Goal: Transaction & Acquisition: Purchase product/service

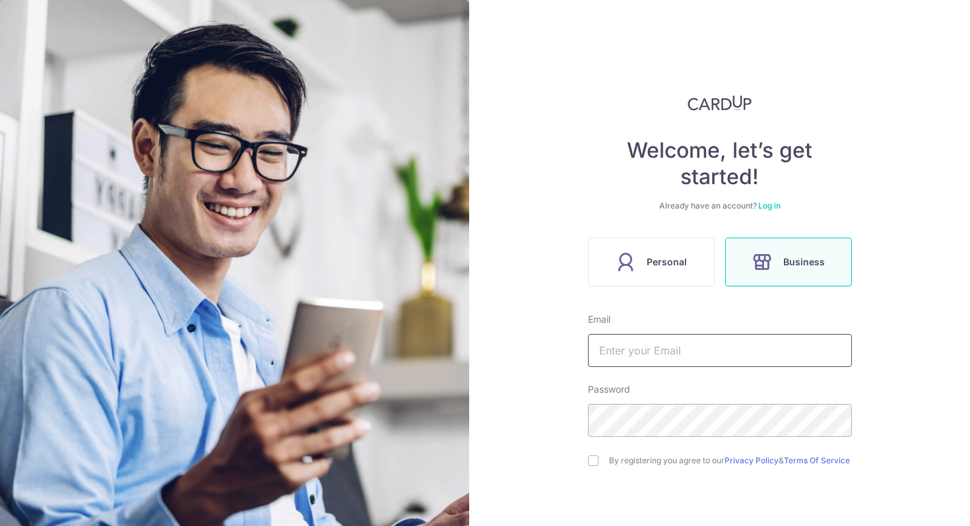
scroll to position [93, 0]
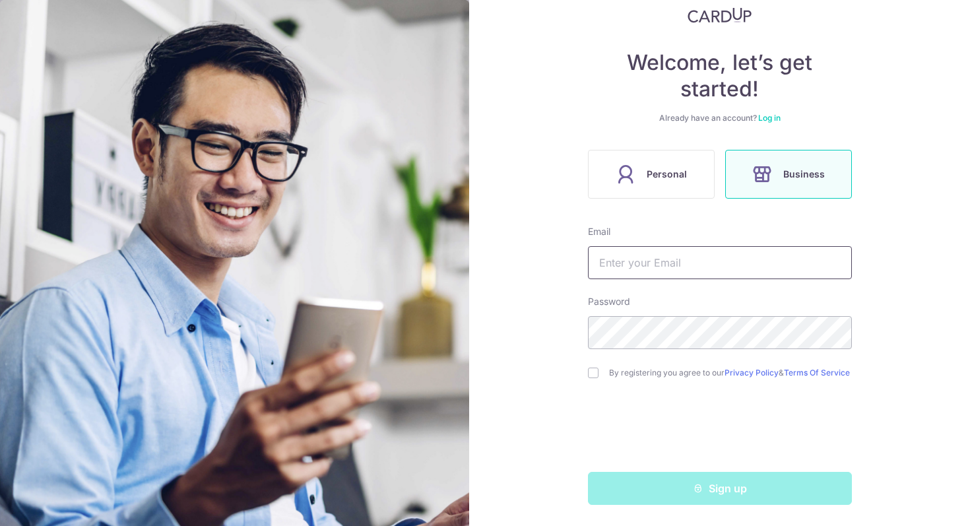
click at [669, 265] on input "text" at bounding box center [720, 262] width 264 height 33
type input "kian.f@cof.sg"
click at [629, 344] on form "Email kian.f@cof.sg Password By registering you agree to our Privacy Policy & T…" at bounding box center [720, 365] width 264 height 280
click at [588, 369] on input "checkbox" at bounding box center [593, 372] width 11 height 11
checkbox input "true"
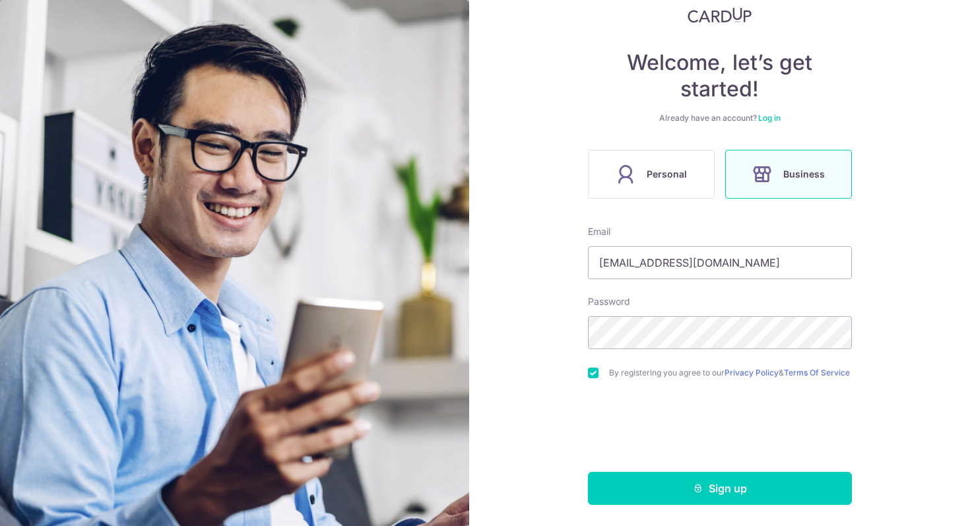
click at [765, 115] on link "Log in" at bounding box center [769, 118] width 22 height 10
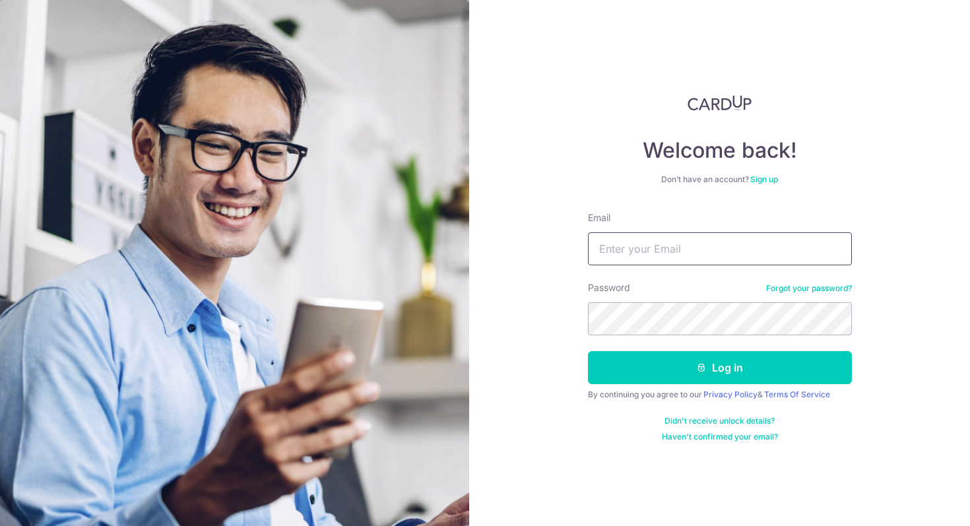
click at [635, 245] on input "Email" at bounding box center [720, 248] width 264 height 33
type input "kian.f@cof.sg"
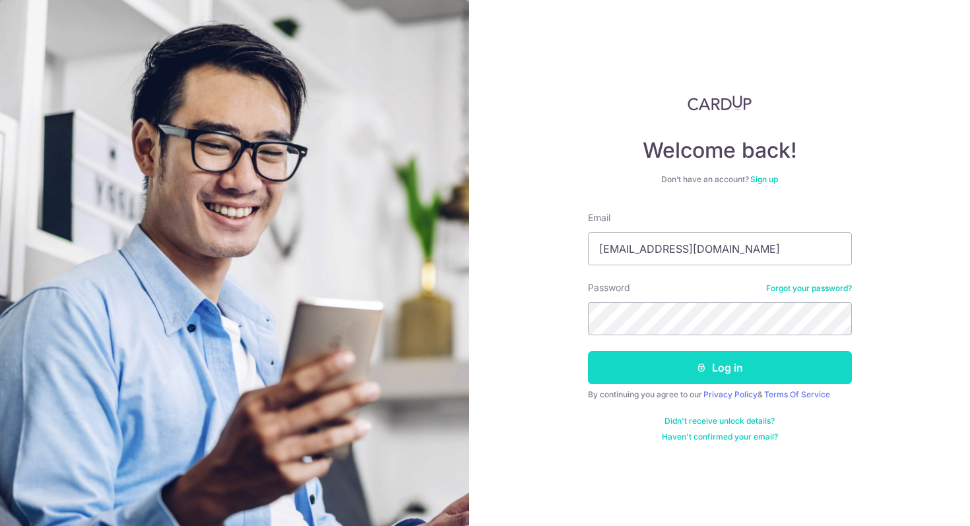
click at [705, 361] on button "Log in" at bounding box center [720, 367] width 264 height 33
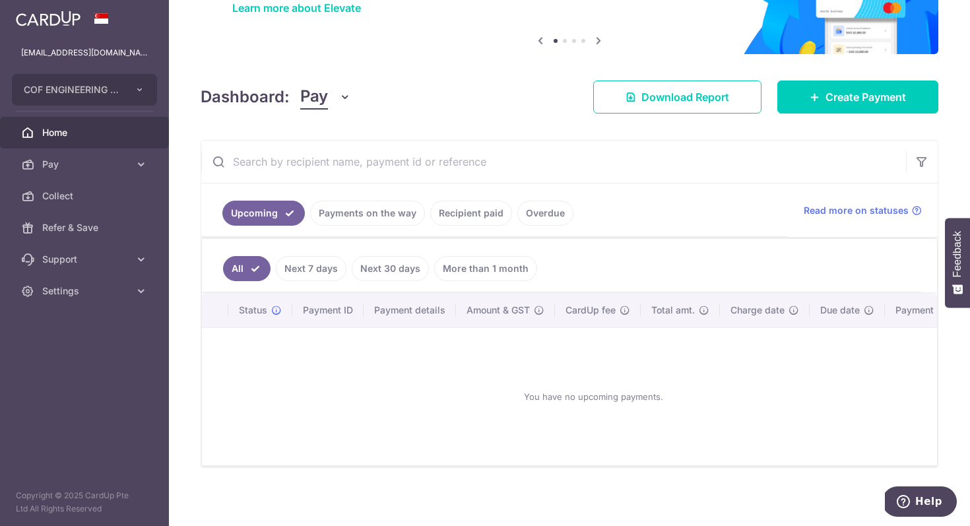
scroll to position [116, 0]
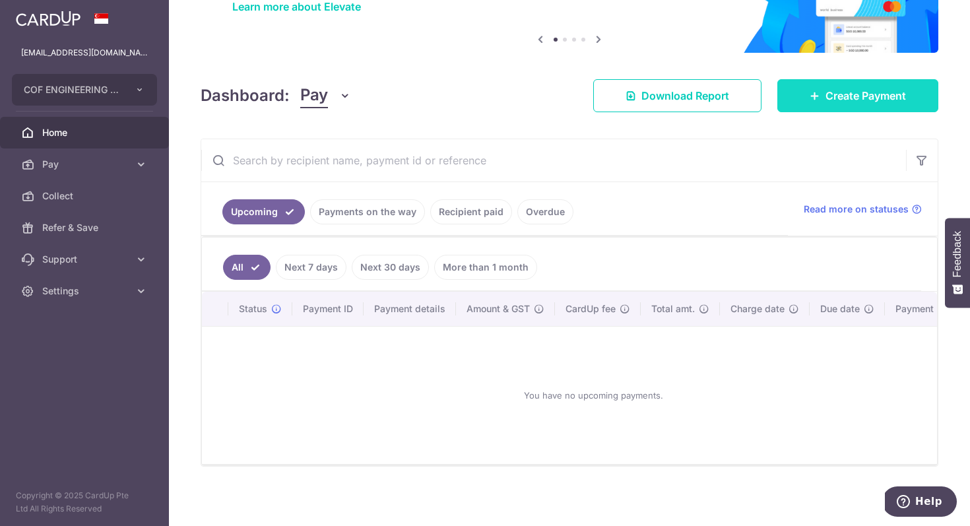
click at [858, 92] on span "Create Payment" at bounding box center [865, 96] width 80 height 16
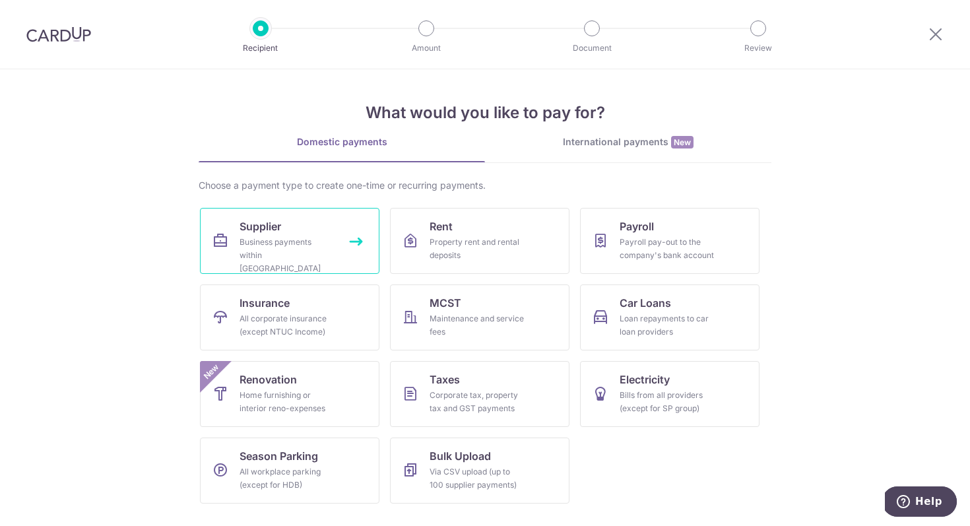
click at [355, 240] on link "Supplier Business payments within Singapore" at bounding box center [289, 241] width 179 height 66
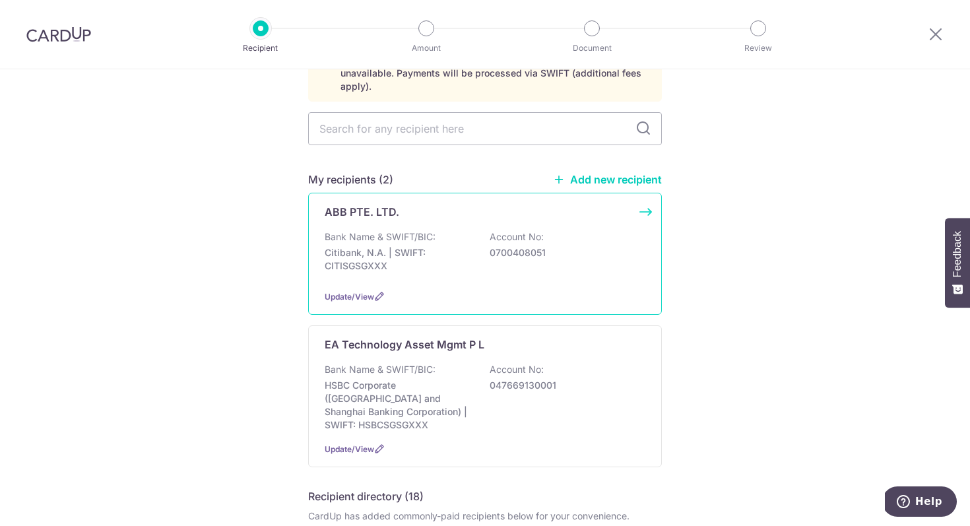
scroll to position [102, 0]
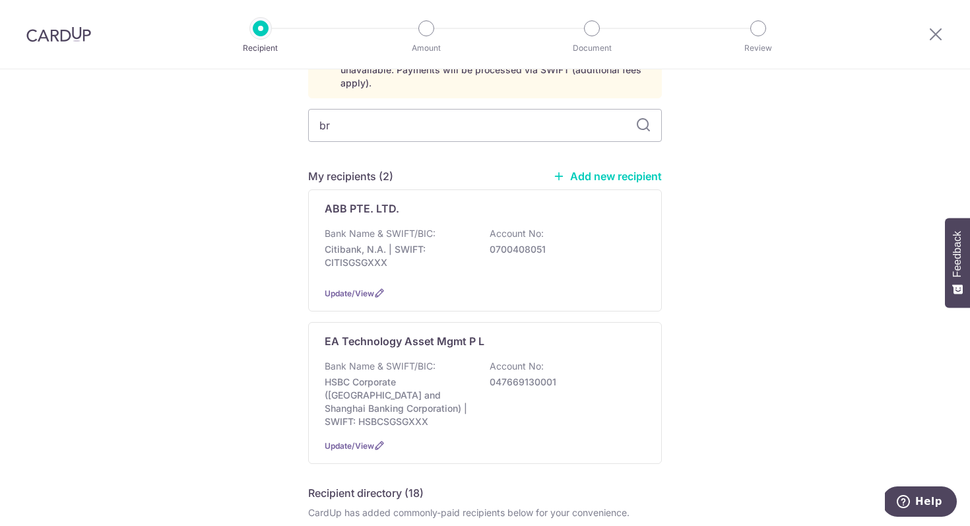
type input "bri"
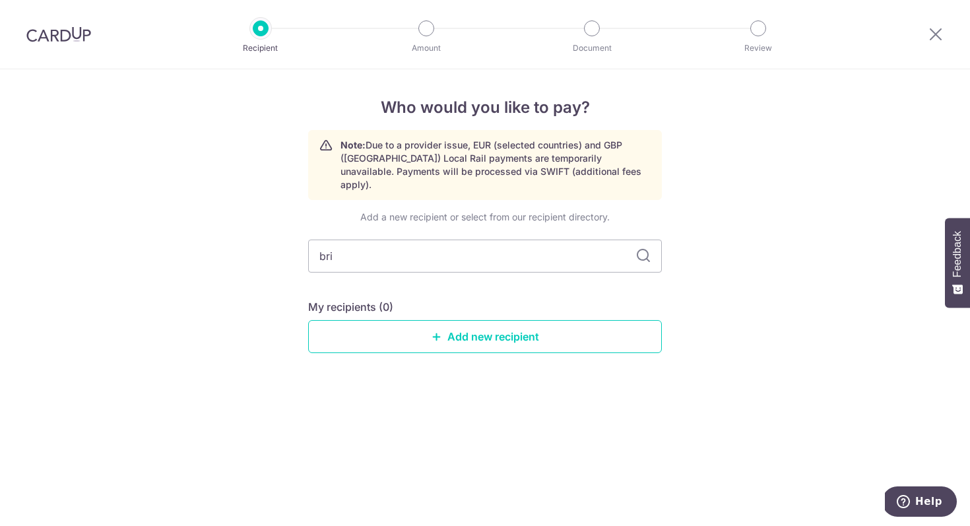
scroll to position [0, 0]
type input "brite"
click at [505, 321] on link "Add new recipient" at bounding box center [485, 336] width 354 height 33
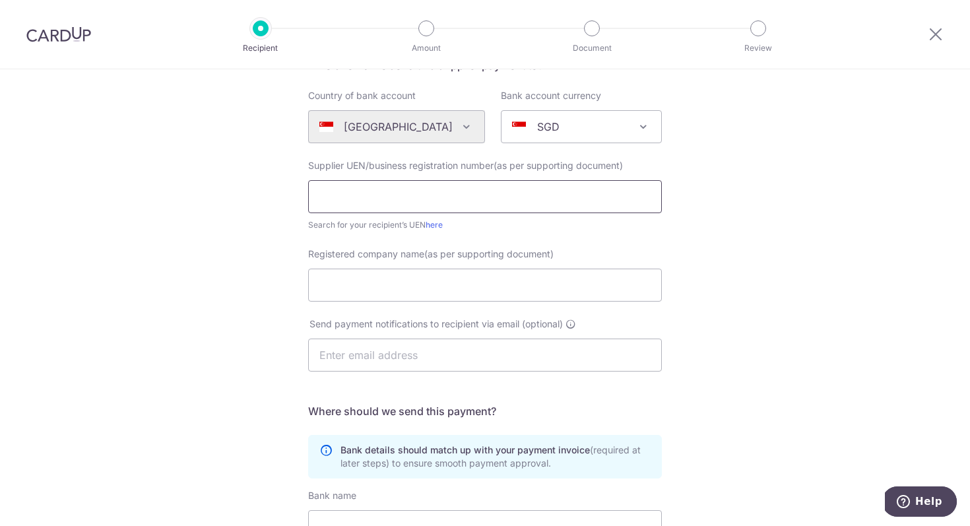
scroll to position [125, 0]
click at [414, 178] on input "text" at bounding box center [485, 194] width 354 height 33
click at [395, 200] on input "text" at bounding box center [485, 194] width 354 height 33
type input "201620210D"
click at [332, 290] on input "Registered company name(as per supporting document)" at bounding box center [485, 283] width 354 height 33
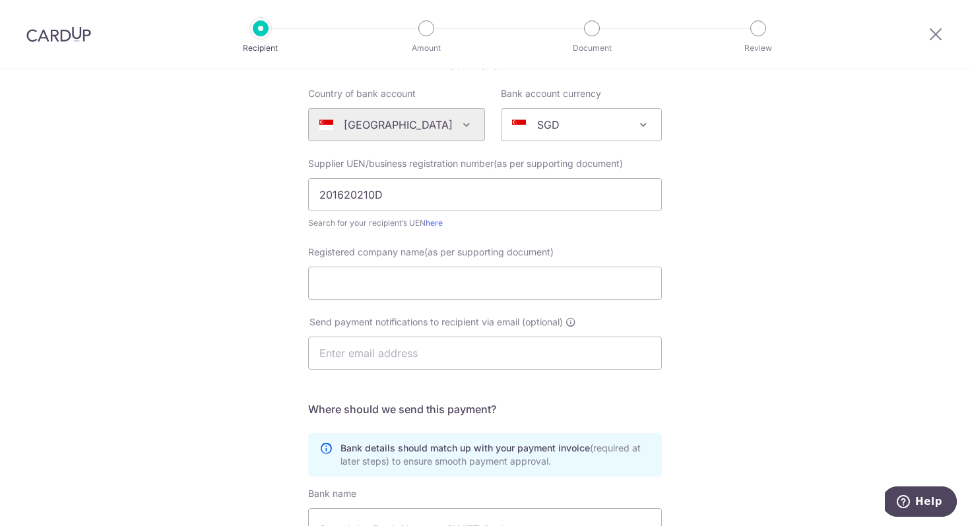
click at [153, 354] on div "Who would you like to pay? Your recipient does not need a CardUp account to rec…" at bounding box center [485, 345] width 970 height 800
click at [372, 286] on input "Registered company name(as per supporting document)" at bounding box center [485, 283] width 354 height 33
type input "brite gate pte ltd"
drag, startPoint x: 412, startPoint y: 278, endPoint x: 303, endPoint y: 278, distance: 108.9
click at [303, 278] on div "Registered company name(as per supporting document) brite gate pte ltd" at bounding box center [484, 272] width 369 height 54
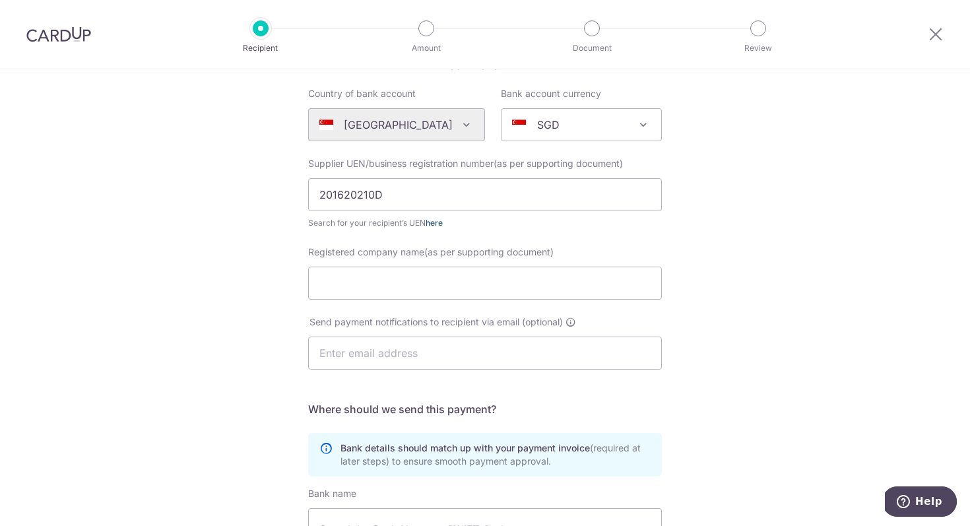
click at [436, 218] on link "here" at bounding box center [434, 223] width 17 height 10
click at [363, 281] on input "Registered company name(as per supporting document)" at bounding box center [485, 283] width 354 height 33
paste input "b"
type input "brite gate pte ltd"
click at [395, 344] on input "text" at bounding box center [485, 352] width 354 height 33
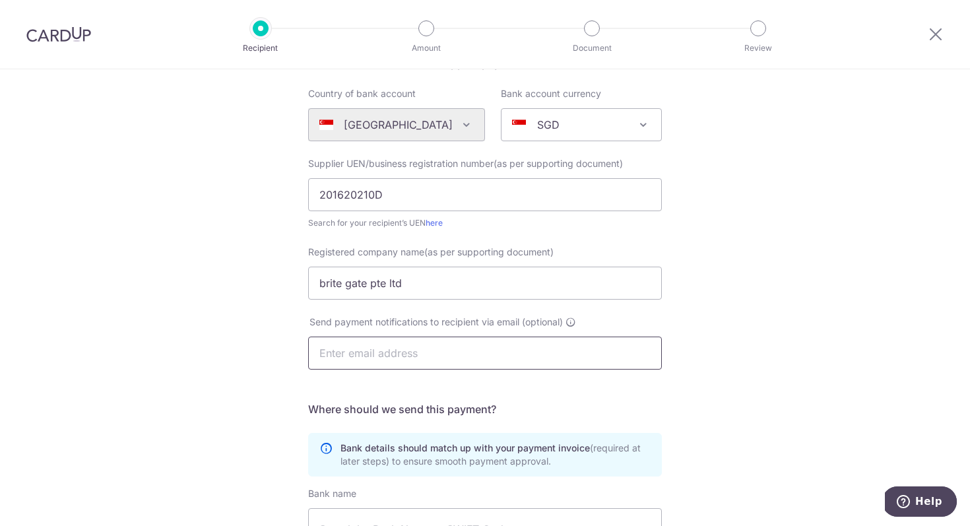
paste input "admin@brite.sg"
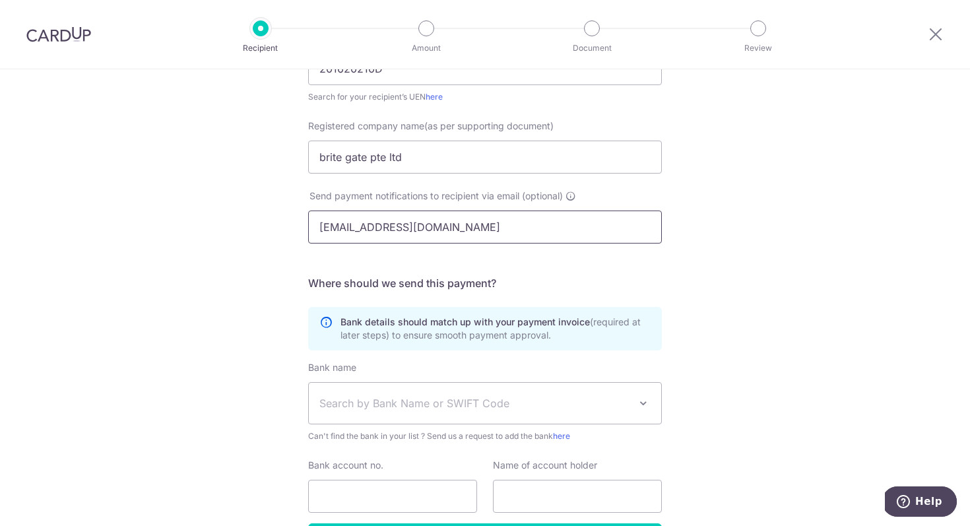
scroll to position [343, 0]
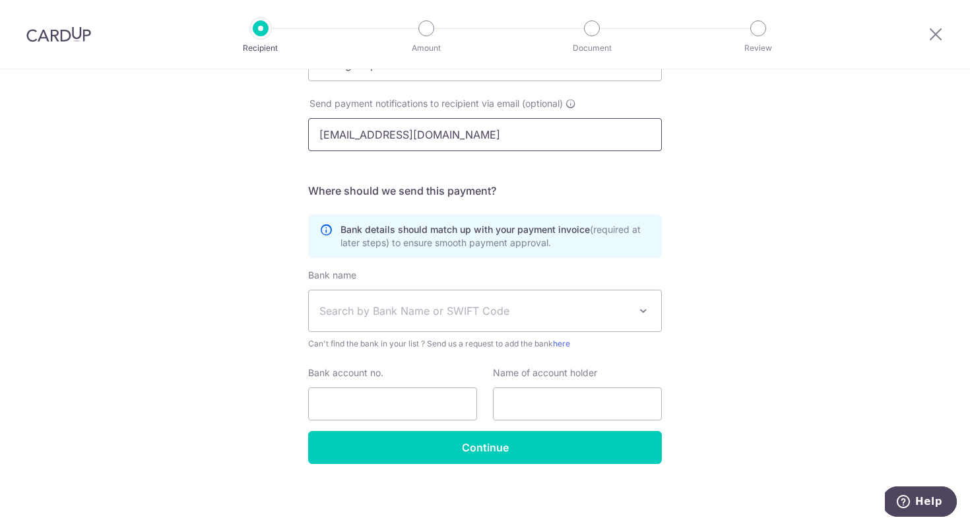
type input "admin@brite.sg"
click at [452, 303] on span "Search by Bank Name or SWIFT Code" at bounding box center [474, 311] width 310 height 16
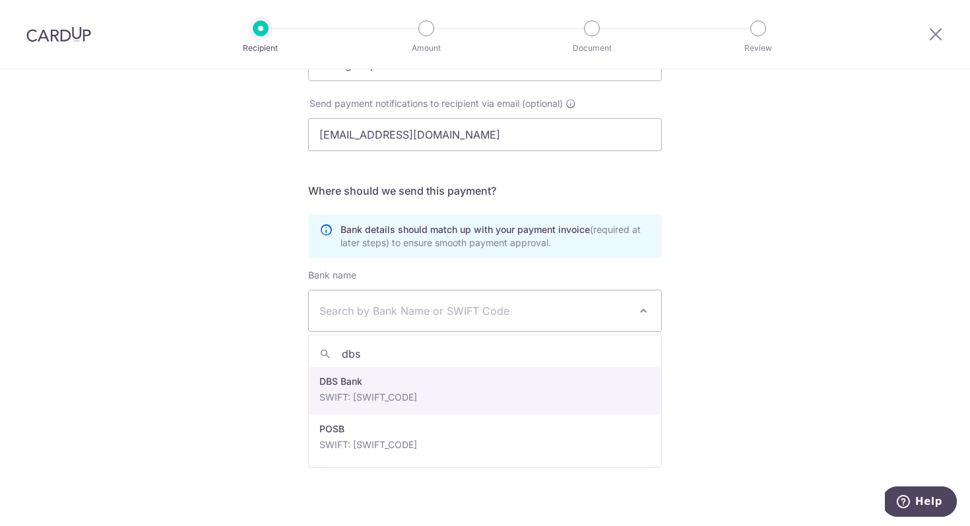
type input "dbs"
select select "6"
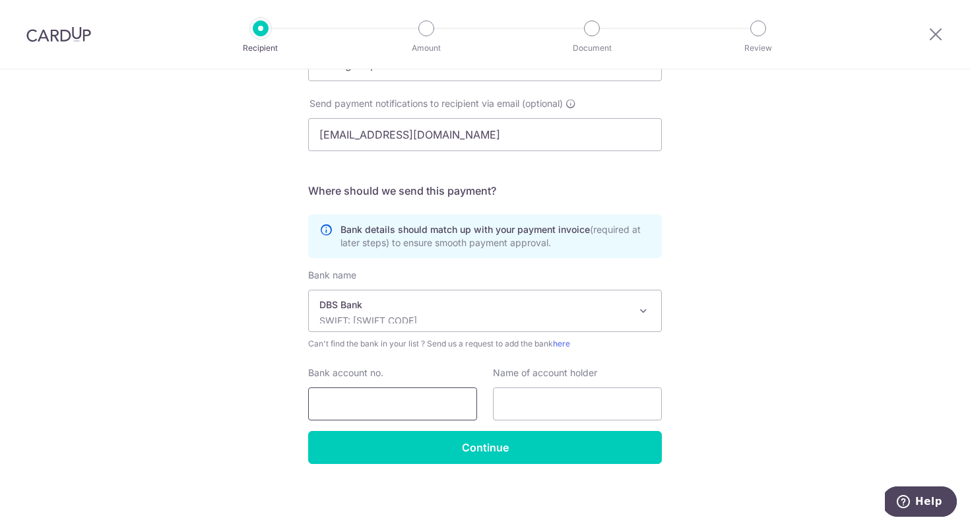
click at [394, 407] on input "Bank account no." at bounding box center [392, 403] width 169 height 33
type input "003940327-5"
click at [563, 405] on input "text" at bounding box center [577, 403] width 169 height 33
type input "Brite Gate Pte. Ltd."
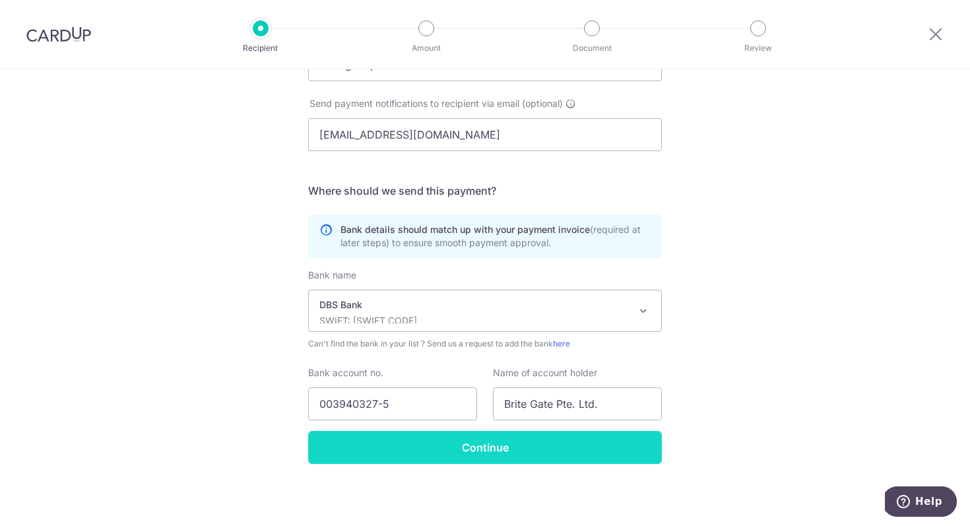
click at [479, 457] on input "Continue" at bounding box center [485, 447] width 354 height 33
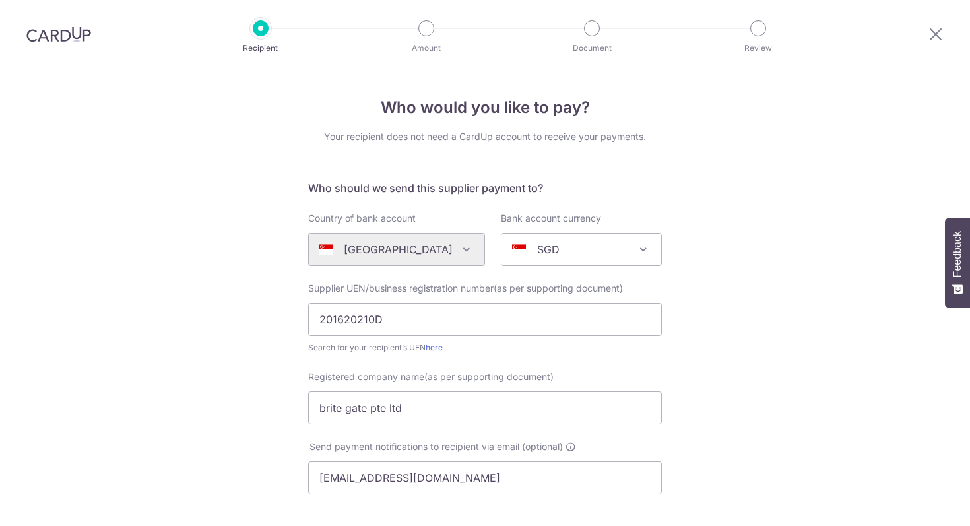
scroll to position [375, 0]
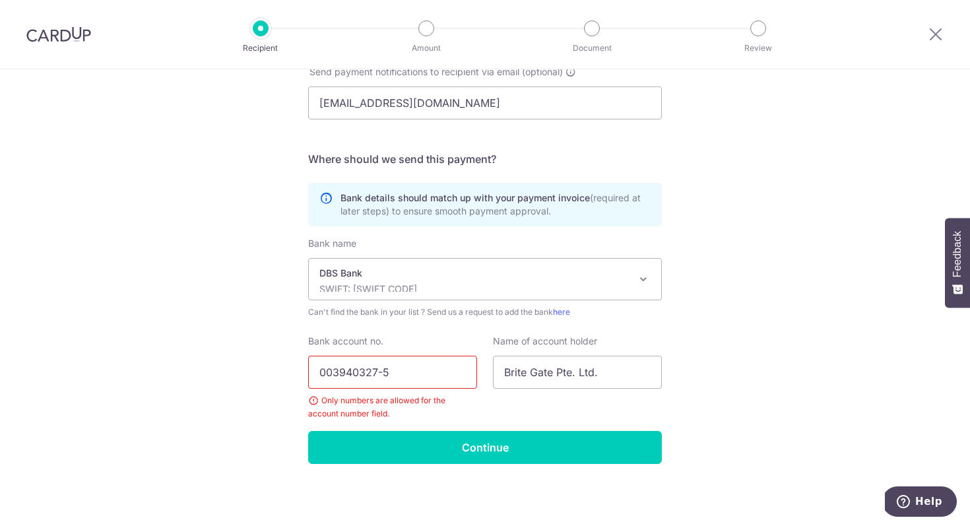
click at [384, 374] on input "003940327-5" at bounding box center [392, 372] width 169 height 33
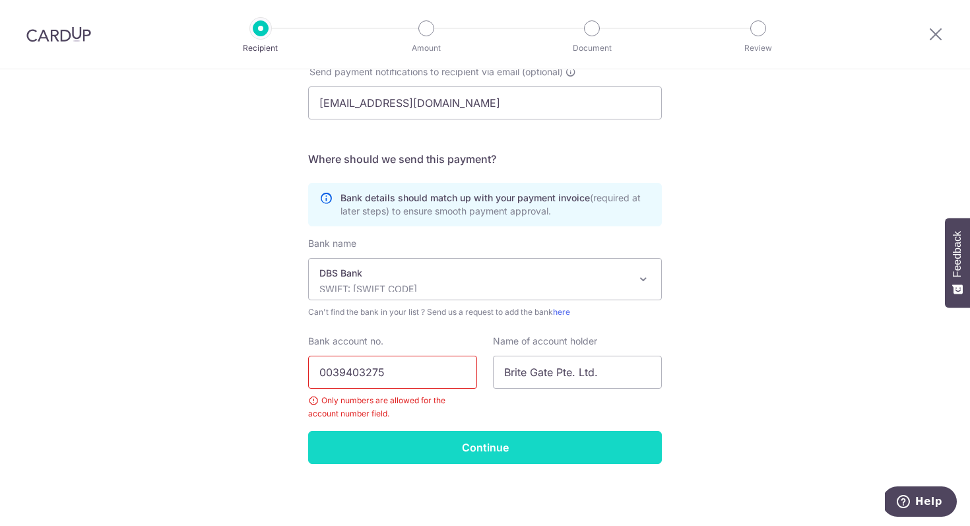
type input "0039403275"
click at [468, 445] on input "Continue" at bounding box center [485, 447] width 354 height 33
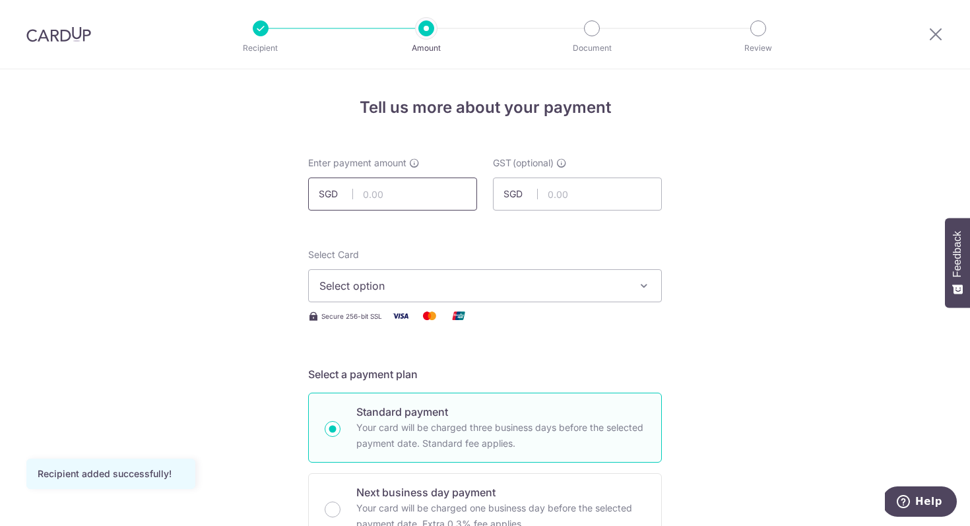
click at [411, 191] on input "text" at bounding box center [392, 193] width 169 height 33
click at [587, 192] on input "text" at bounding box center [577, 193] width 169 height 33
click at [414, 201] on input "6,000.00" at bounding box center [392, 193] width 169 height 33
type input "6,000.00"
click at [561, 195] on input "text" at bounding box center [577, 193] width 169 height 33
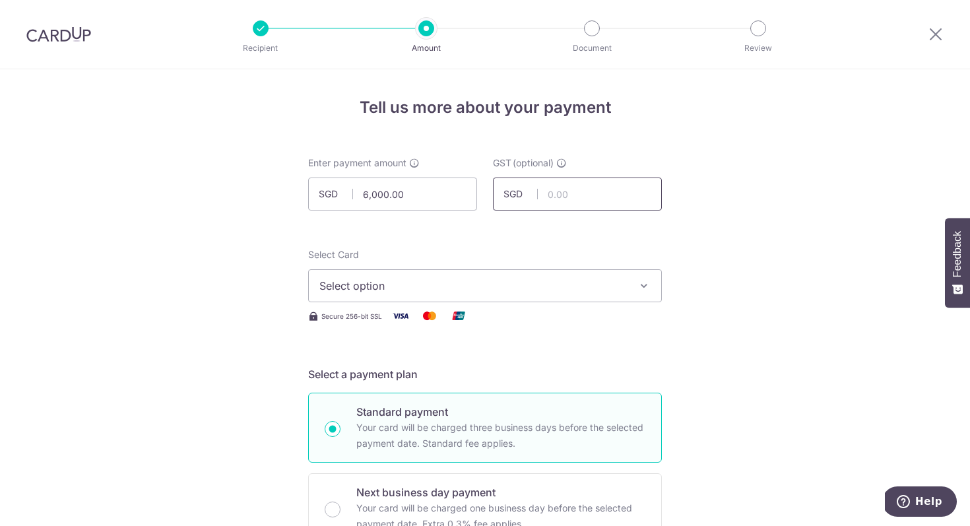
type input "4"
type input "540.00"
click at [522, 288] on span "Select option" at bounding box center [472, 286] width 307 height 16
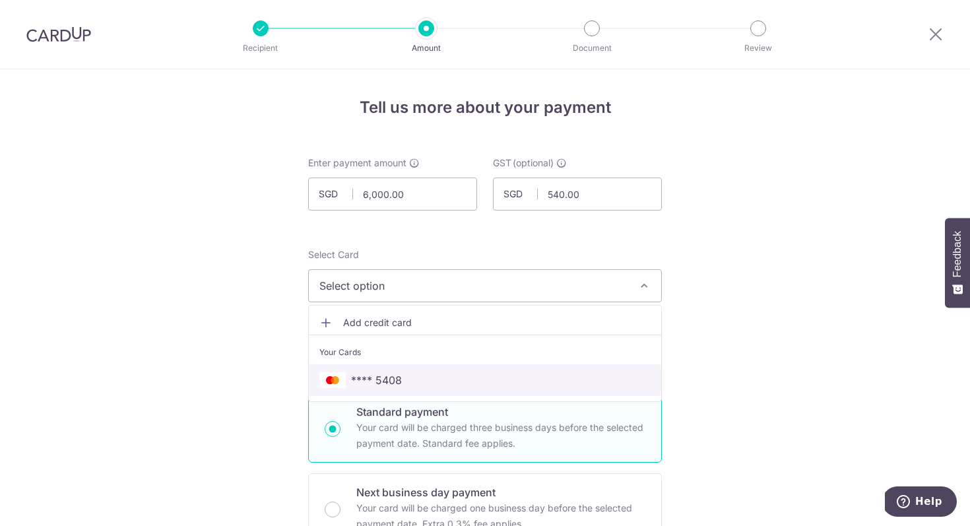
click at [420, 377] on span "**** 5408" at bounding box center [484, 380] width 331 height 16
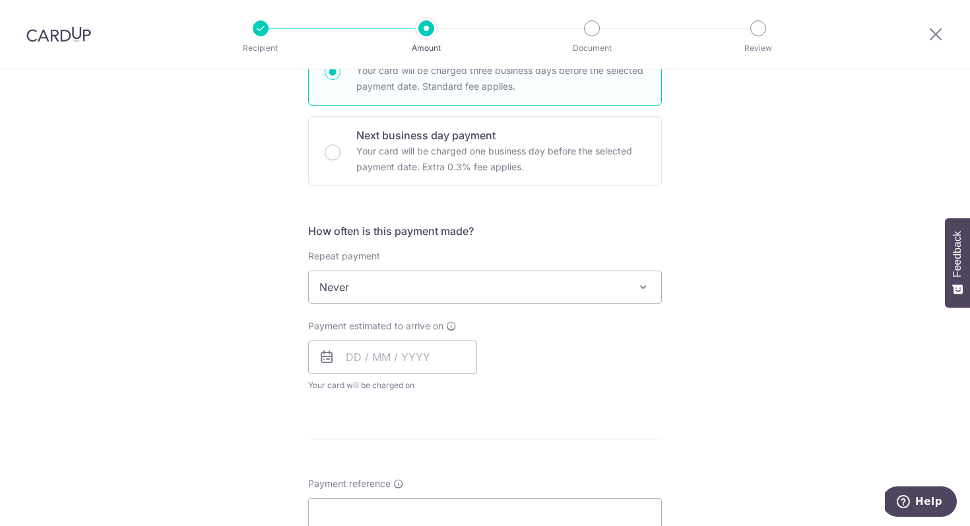
scroll to position [358, 0]
click at [338, 360] on input "text" at bounding box center [392, 355] width 169 height 33
click at [445, 442] on link "4" at bounding box center [440, 449] width 21 height 21
type input "04/09/2025"
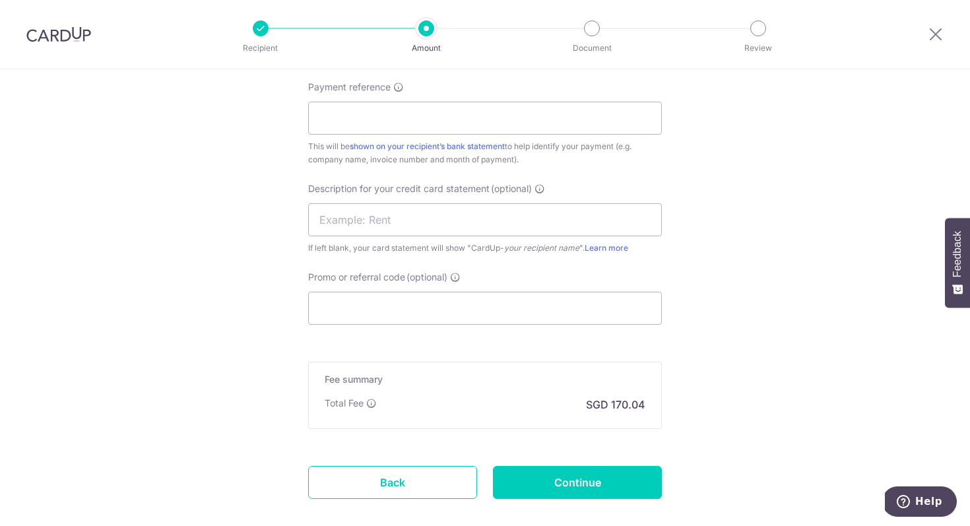
scroll to position [808, 0]
click at [420, 229] on input "text" at bounding box center [485, 219] width 354 height 33
drag, startPoint x: 418, startPoint y: 224, endPoint x: 317, endPoint y: 223, distance: 100.9
click at [317, 223] on input "Brite HQ001S159" at bounding box center [485, 219] width 354 height 33
type input "Brite HQ001S159"
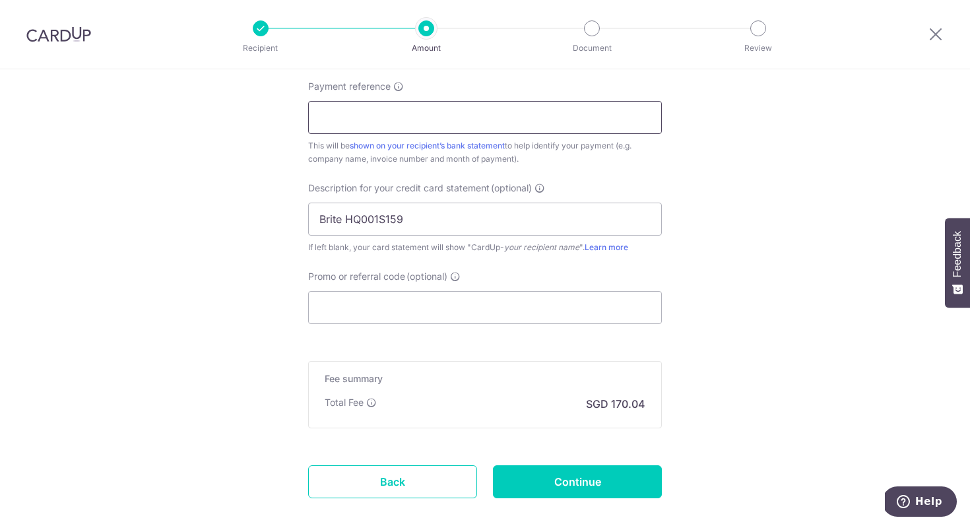
click at [329, 123] on input "Payment reference" at bounding box center [485, 117] width 354 height 33
paste input "Brite HQ001S159"
click at [347, 118] on input "Brite HQ001S159" at bounding box center [485, 117] width 354 height 33
type input "Brite INV HQ001S159"
click at [346, 218] on input "Brite HQ001S159" at bounding box center [485, 219] width 354 height 33
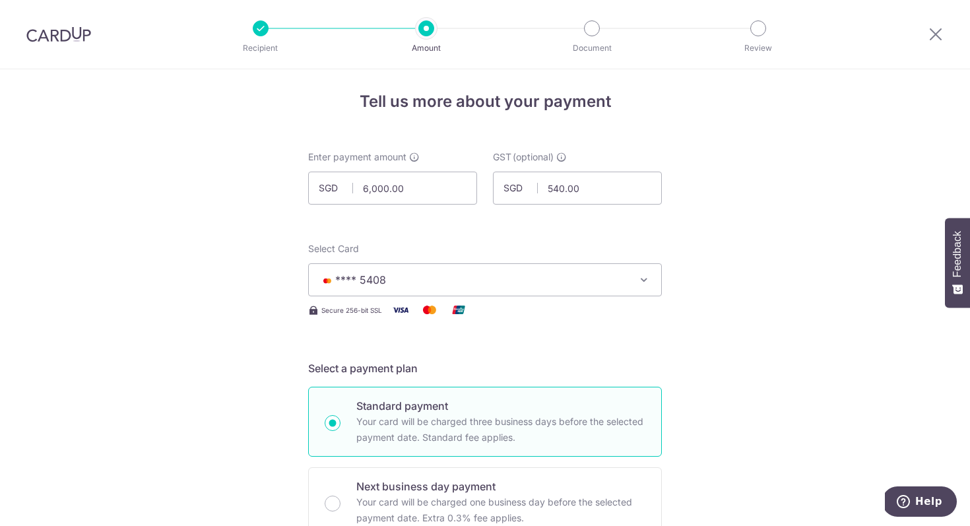
scroll to position [0, 0]
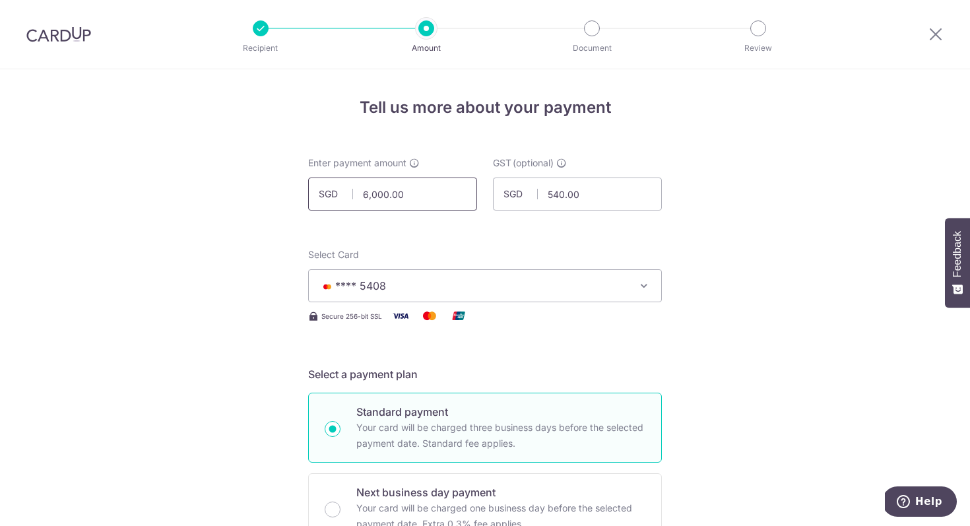
click at [425, 195] on input "6,000.00" at bounding box center [392, 193] width 169 height 33
click at [597, 189] on input "540.00" at bounding box center [577, 193] width 169 height 33
type input "6,540.00"
type input "5"
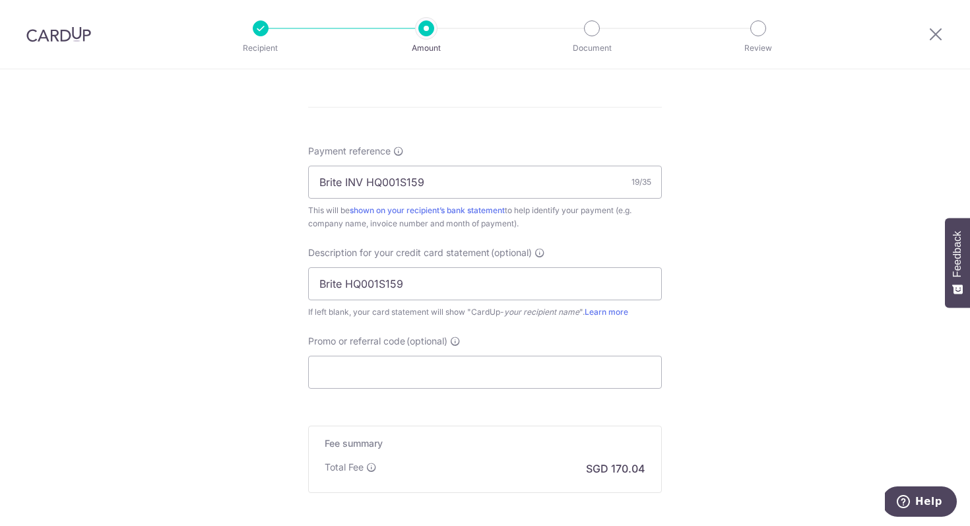
scroll to position [879, 0]
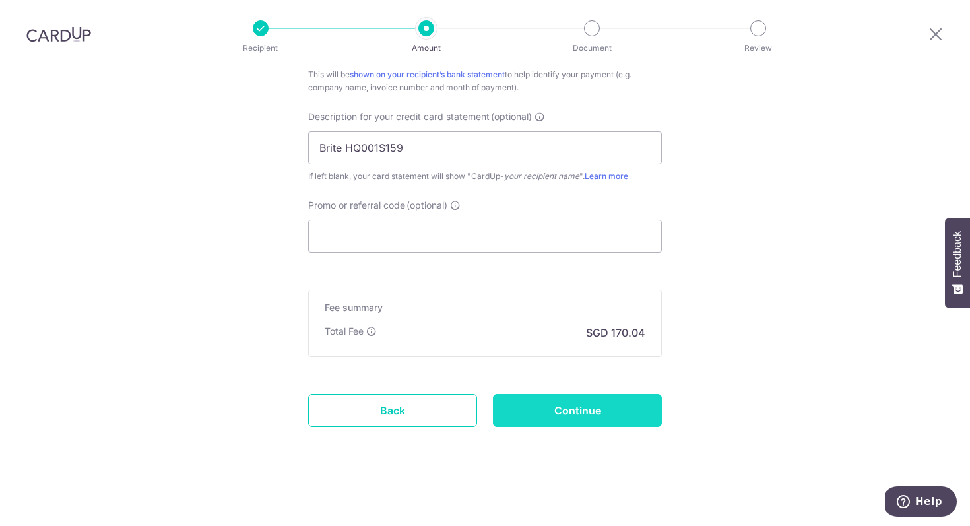
click at [580, 409] on input "Continue" at bounding box center [577, 410] width 169 height 33
type input "Create Schedule"
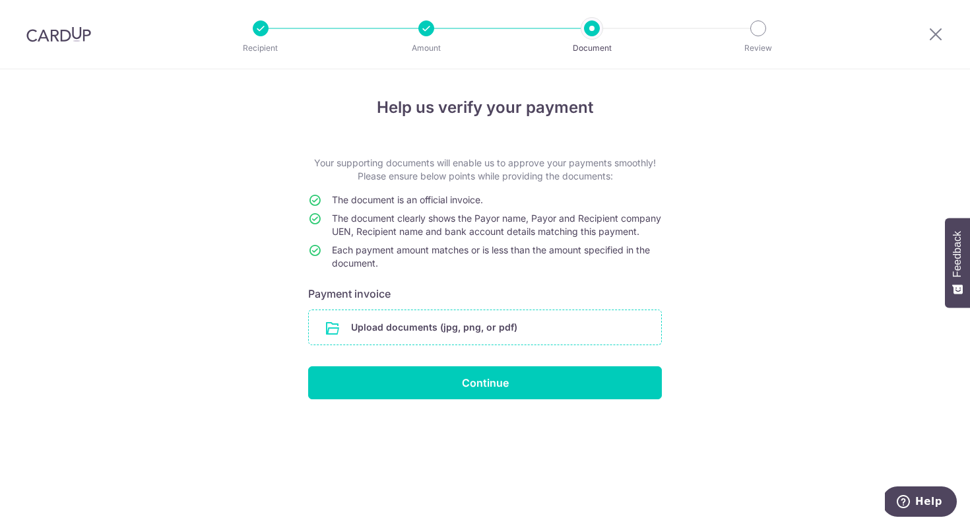
click at [407, 334] on input "file" at bounding box center [485, 327] width 352 height 34
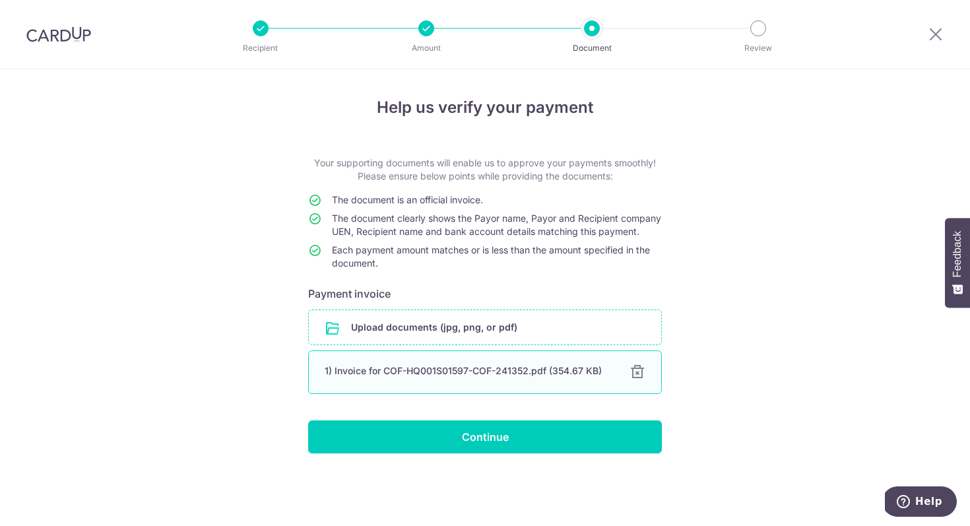
click at [487, 377] on div "1) Invoice for COF-HQ001S01597-COF-241352.pdf (354.67 KB)" at bounding box center [469, 370] width 289 height 13
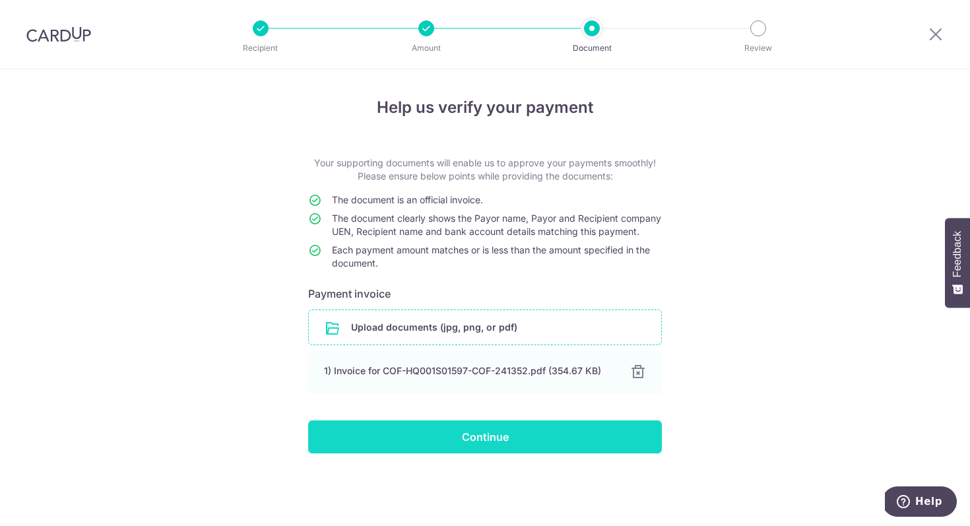
click at [514, 453] on input "Continue" at bounding box center [485, 436] width 354 height 33
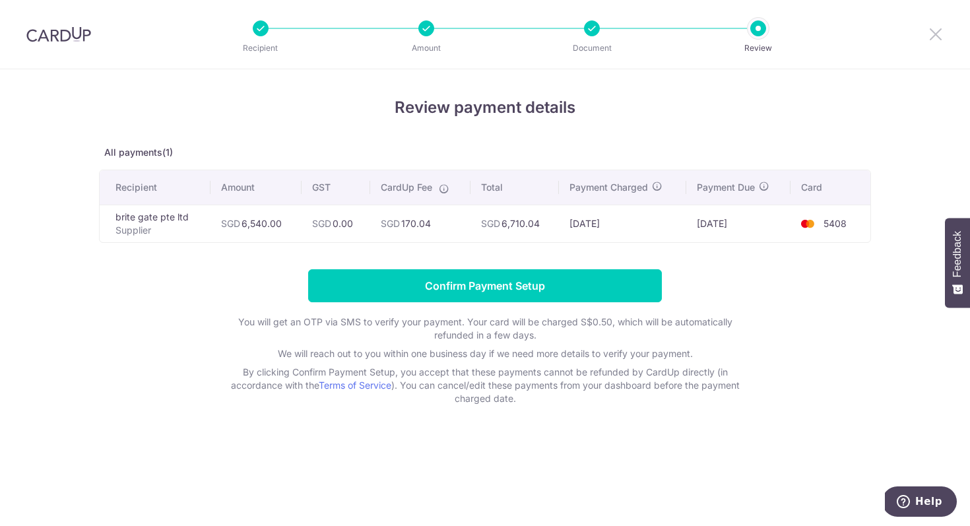
click at [937, 33] on icon at bounding box center [936, 34] width 16 height 16
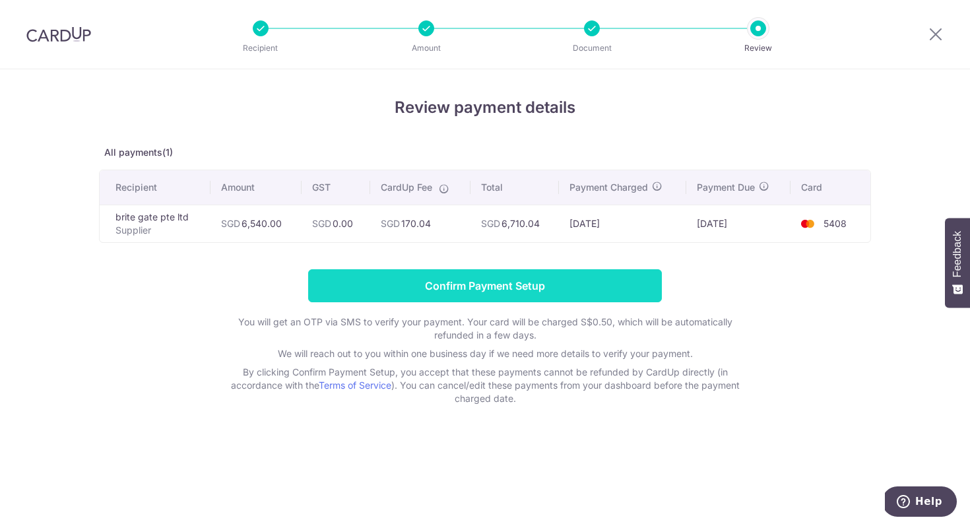
click at [482, 282] on input "Confirm Payment Setup" at bounding box center [485, 285] width 354 height 33
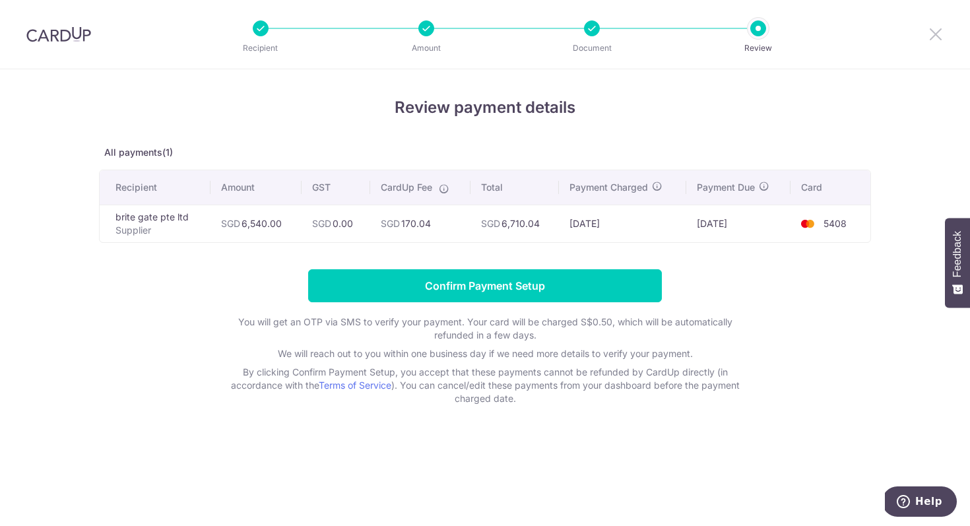
click at [935, 34] on icon at bounding box center [936, 34] width 16 height 16
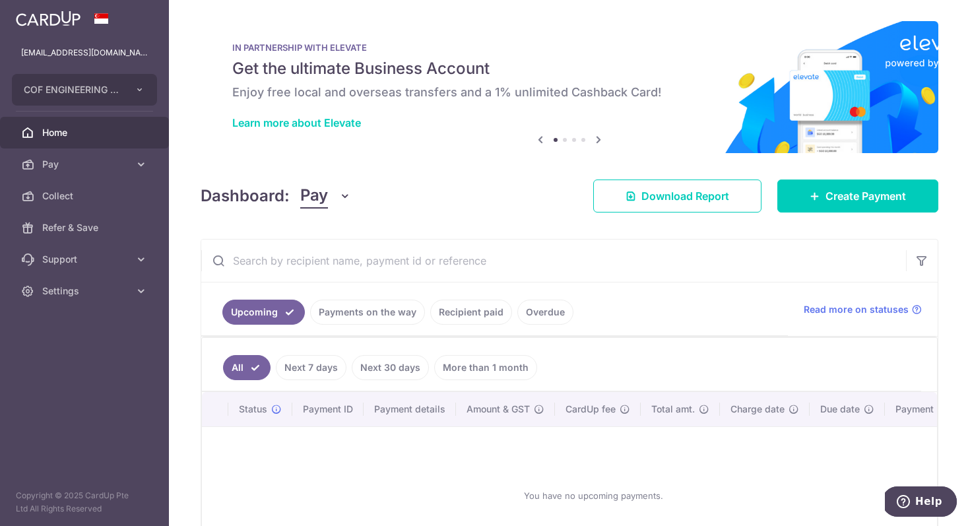
scroll to position [103, 0]
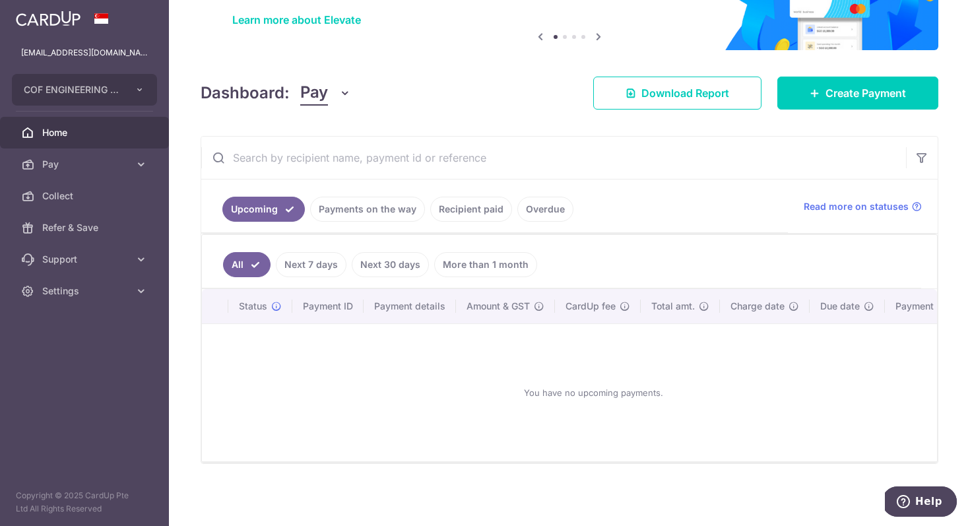
click at [362, 208] on link "Payments on the way" at bounding box center [367, 209] width 115 height 25
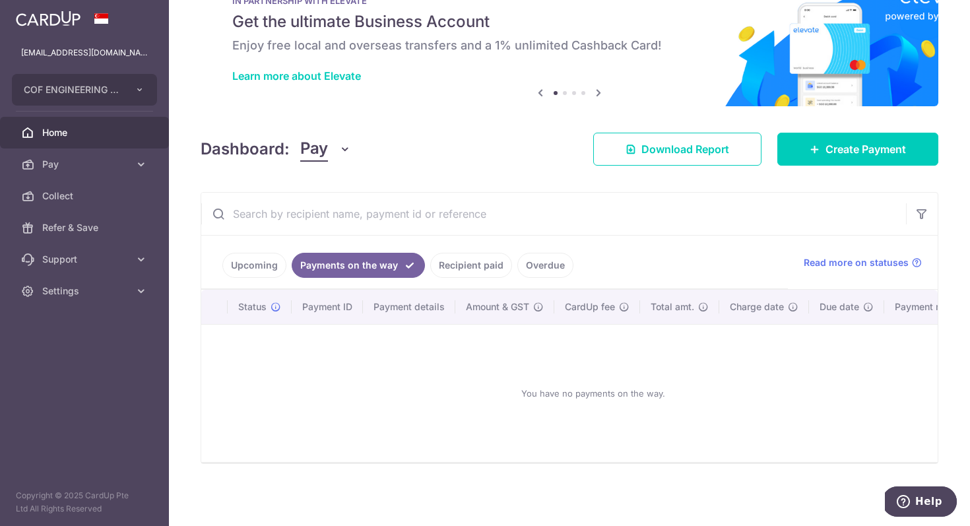
click at [254, 254] on link "Upcoming" at bounding box center [254, 265] width 64 height 25
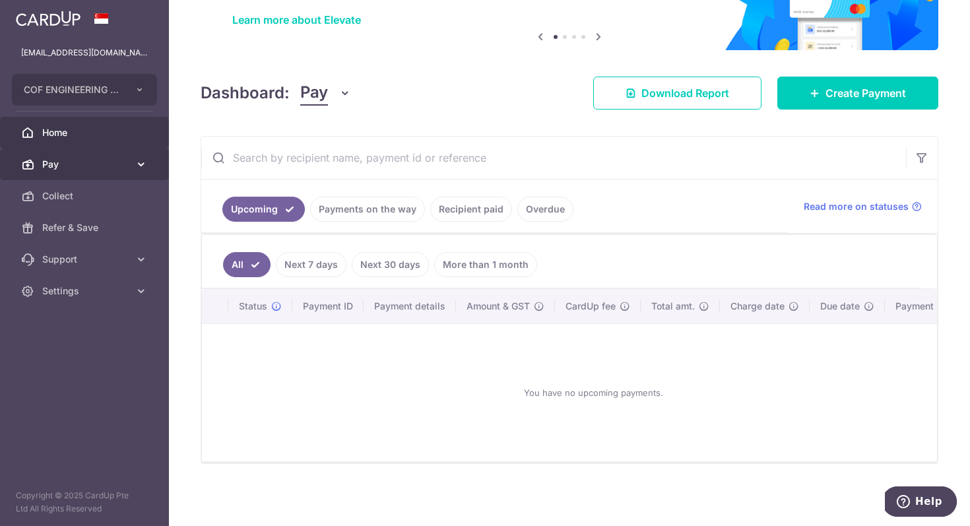
click at [96, 170] on span "Pay" at bounding box center [85, 164] width 87 height 13
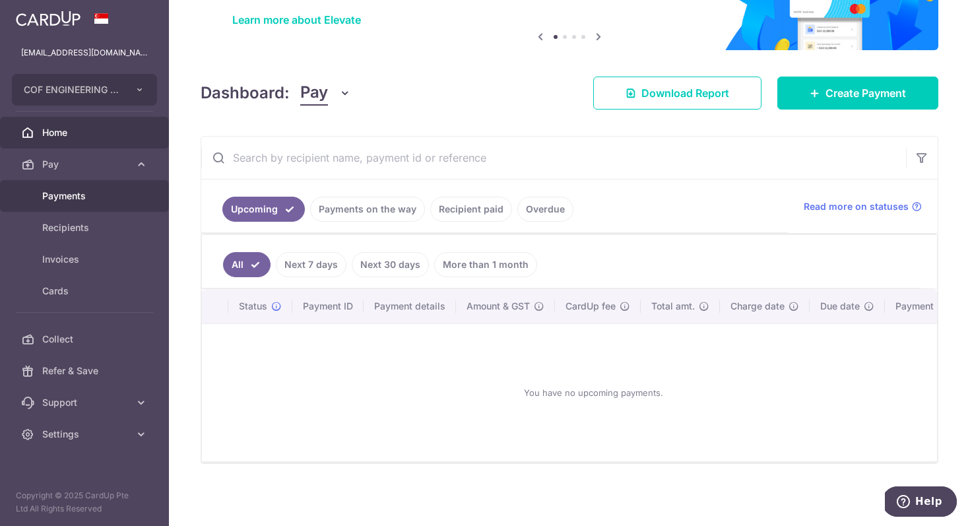
click at [96, 191] on span "Payments" at bounding box center [85, 195] width 87 height 13
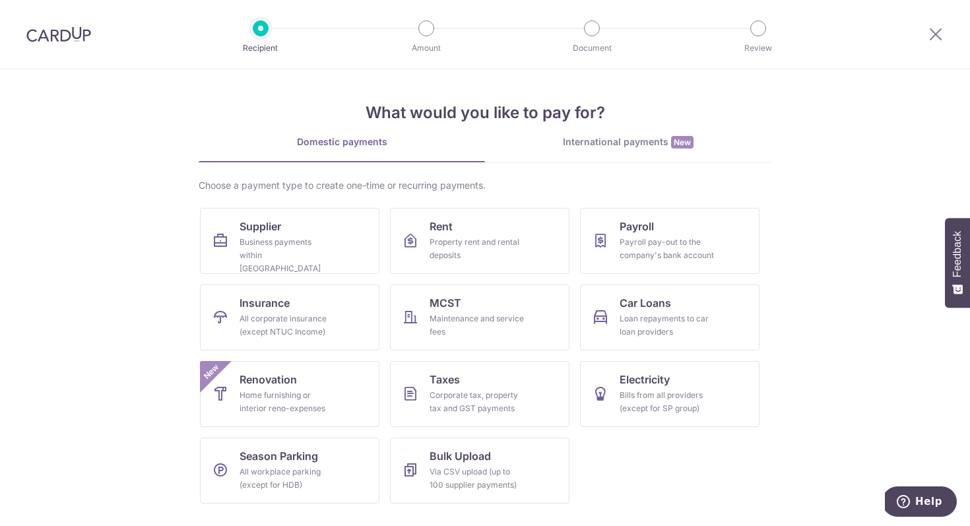
click at [945, 31] on div at bounding box center [935, 34] width 69 height 69
click at [934, 34] on icon at bounding box center [936, 34] width 16 height 16
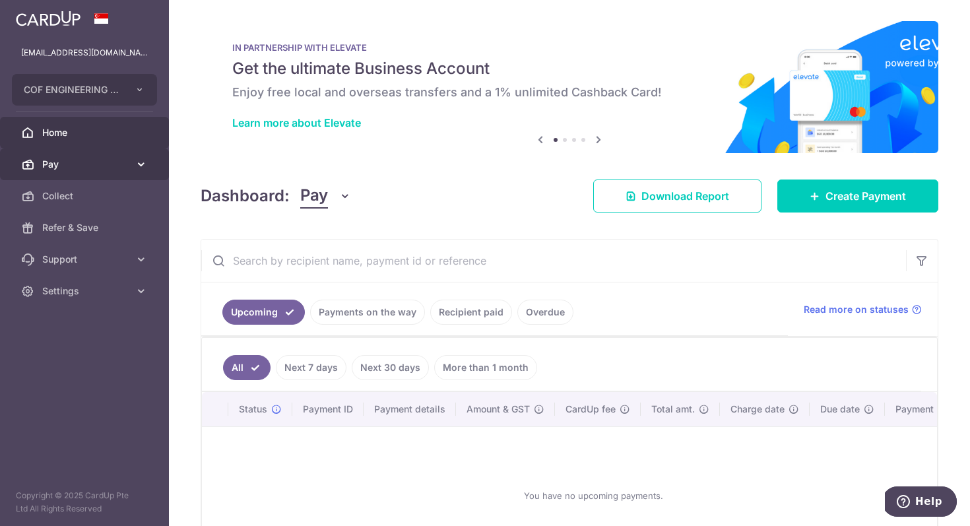
click at [110, 168] on span "Pay" at bounding box center [85, 164] width 87 height 13
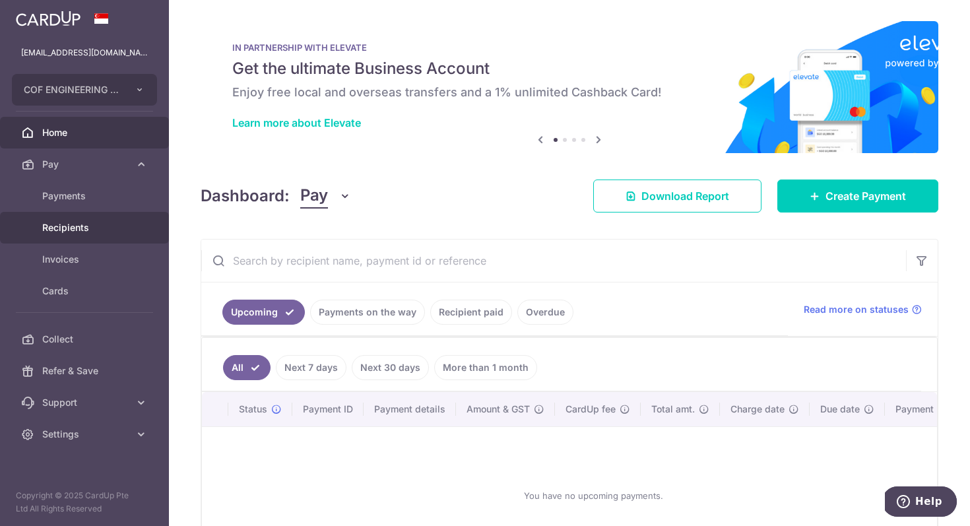
click at [98, 228] on span "Recipients" at bounding box center [85, 227] width 87 height 13
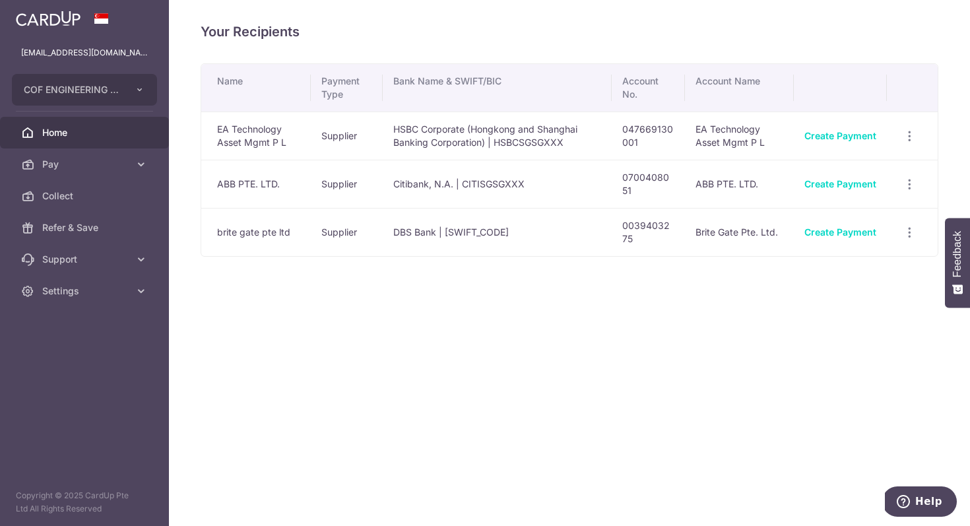
click at [79, 137] on span "Home" at bounding box center [85, 132] width 87 height 13
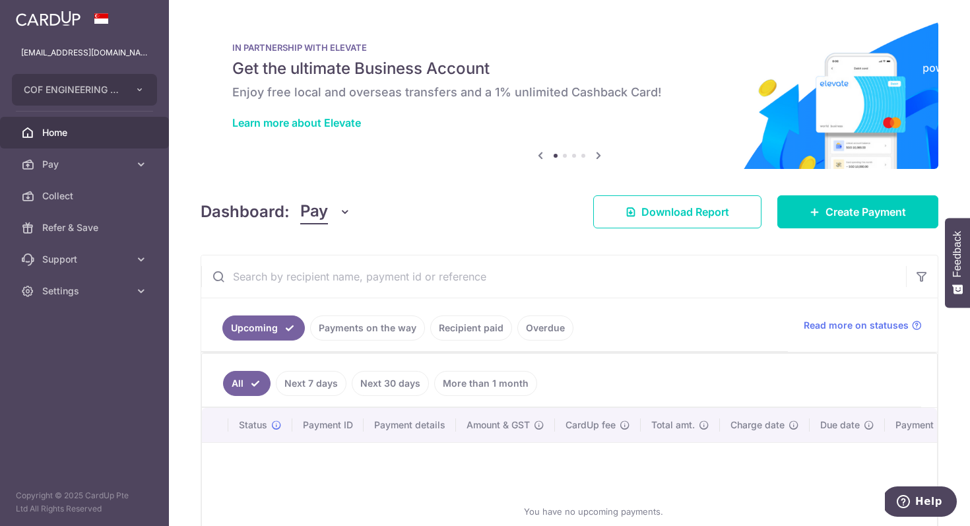
click at [601, 156] on icon at bounding box center [598, 155] width 16 height 16
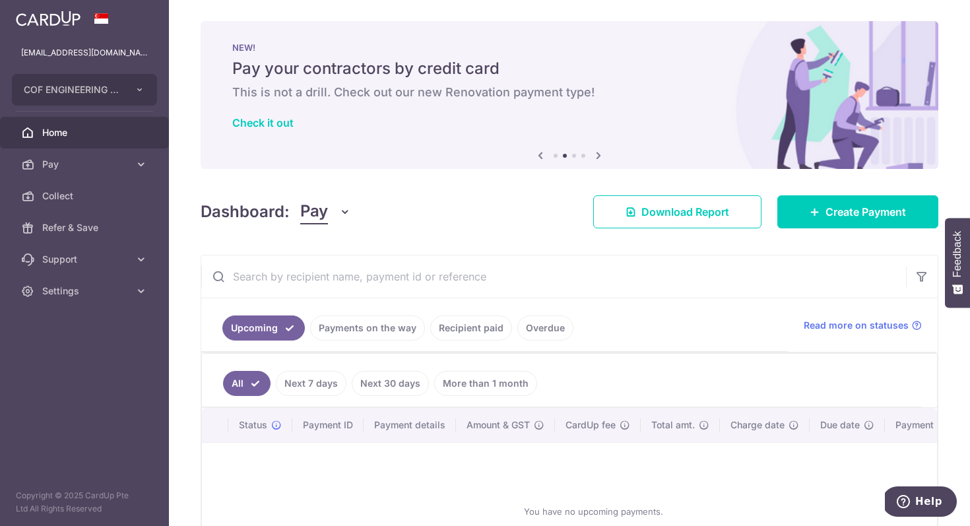
click at [601, 156] on icon at bounding box center [598, 155] width 16 height 16
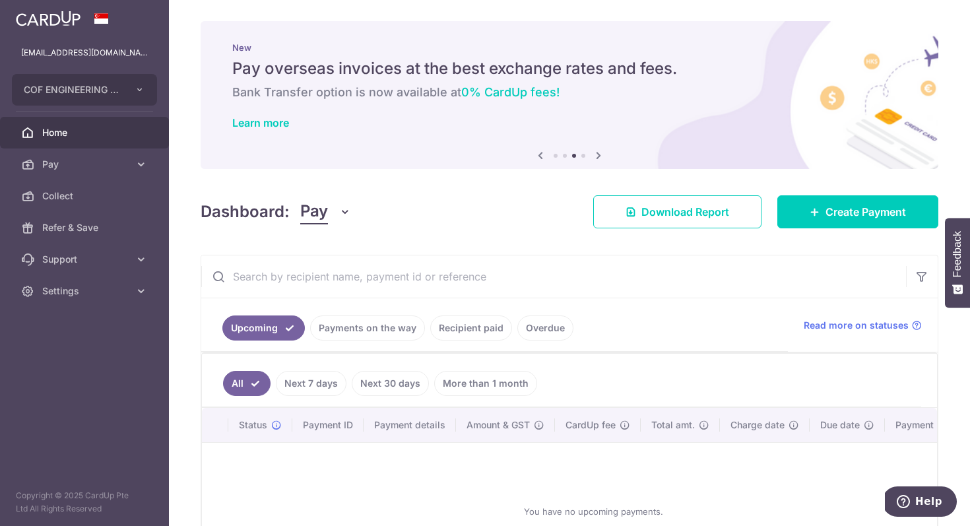
click at [601, 156] on icon at bounding box center [598, 155] width 16 height 16
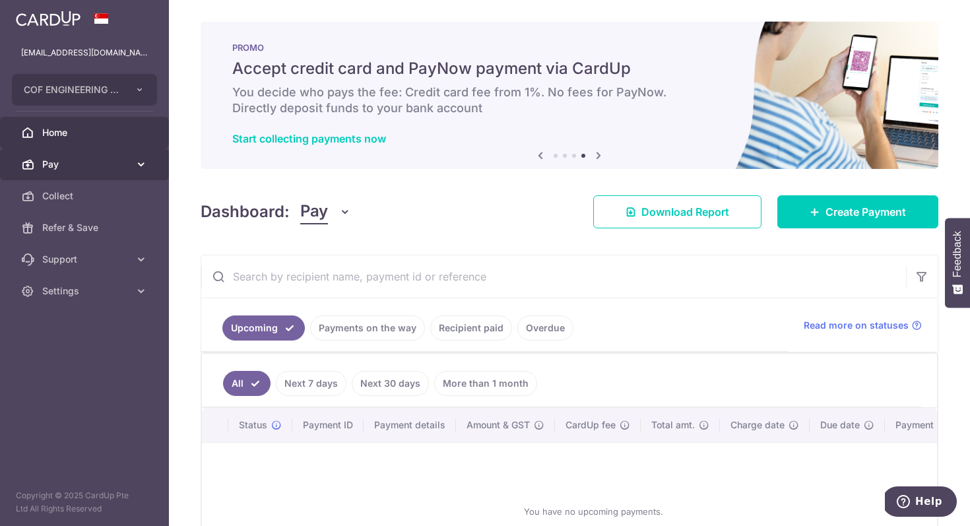
click at [79, 164] on span "Pay" at bounding box center [85, 164] width 87 height 13
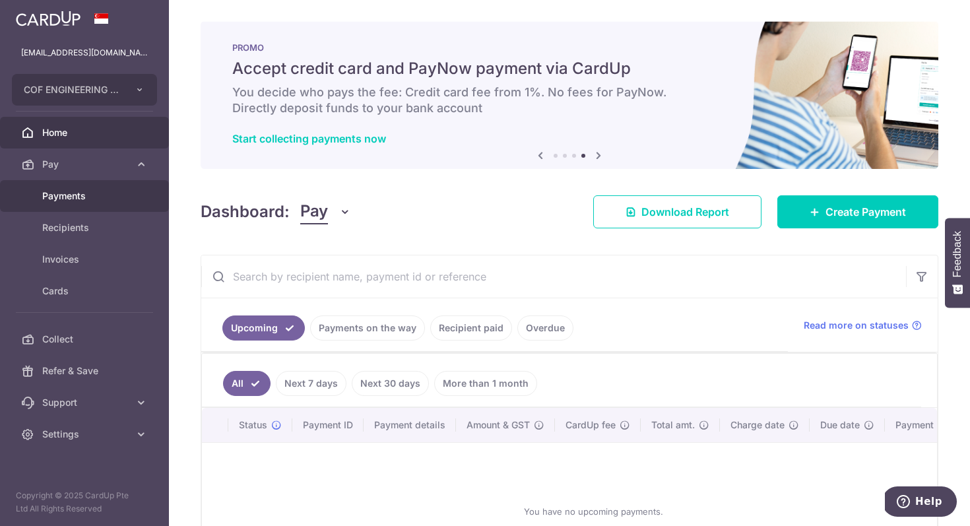
click at [80, 195] on span "Payments" at bounding box center [85, 195] width 87 height 13
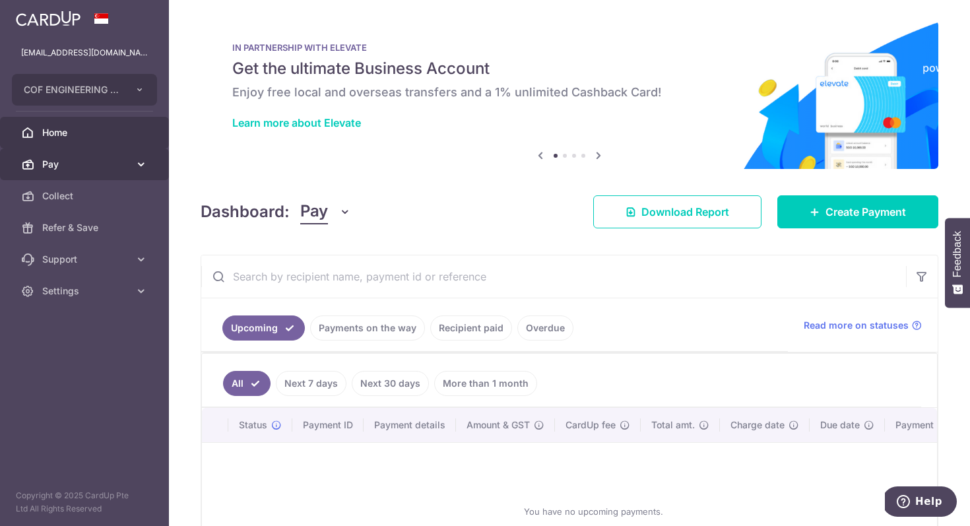
click at [94, 168] on span "Pay" at bounding box center [85, 164] width 87 height 13
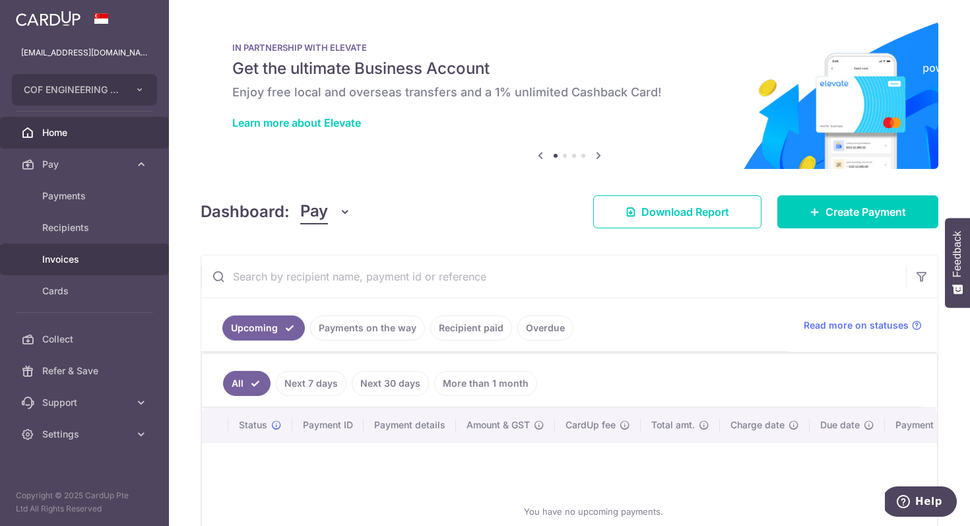
click at [102, 254] on span "Invoices" at bounding box center [85, 259] width 87 height 13
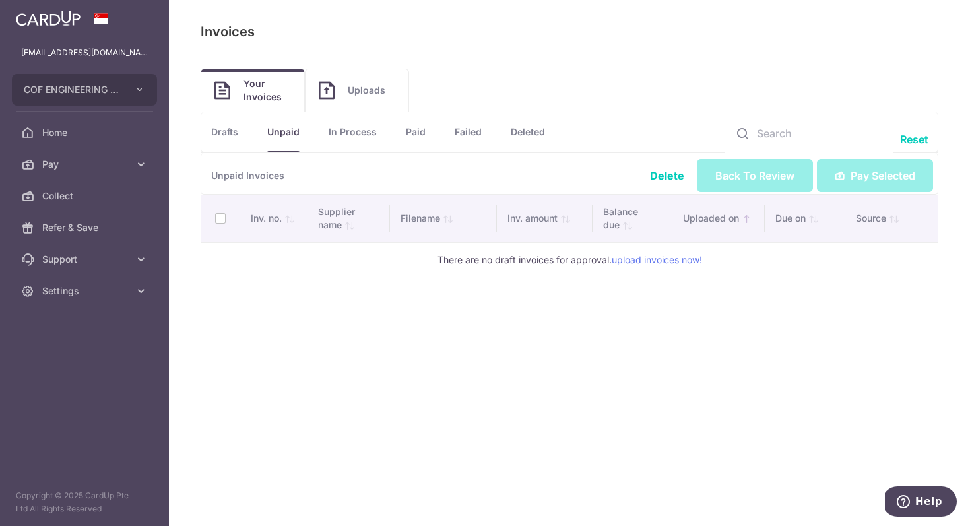
click at [369, 135] on link "In Process" at bounding box center [353, 132] width 48 height 40
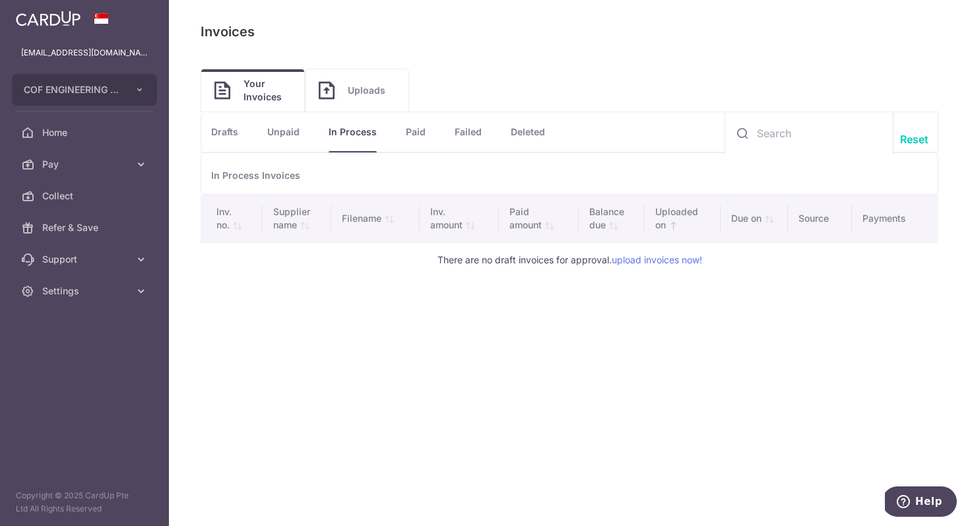
click at [414, 141] on link "Paid" at bounding box center [416, 132] width 20 height 40
click at [458, 142] on link "Failed" at bounding box center [468, 132] width 27 height 40
click at [545, 131] on link "Deleted" at bounding box center [528, 132] width 34 height 40
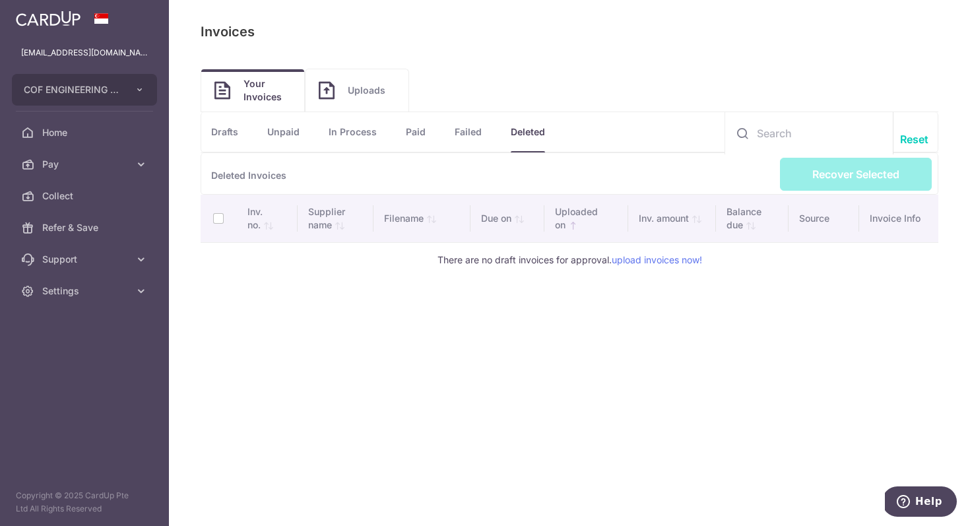
click at [462, 135] on link "Failed" at bounding box center [468, 132] width 27 height 40
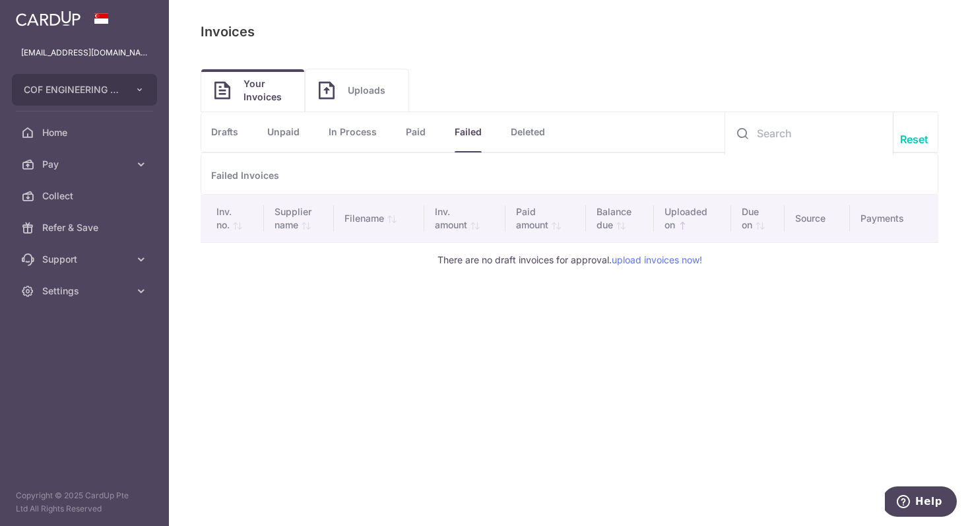
click at [410, 129] on link "Paid" at bounding box center [416, 132] width 20 height 40
click at [361, 131] on link "In Process" at bounding box center [353, 132] width 48 height 40
click at [212, 129] on link "Drafts" at bounding box center [224, 132] width 27 height 40
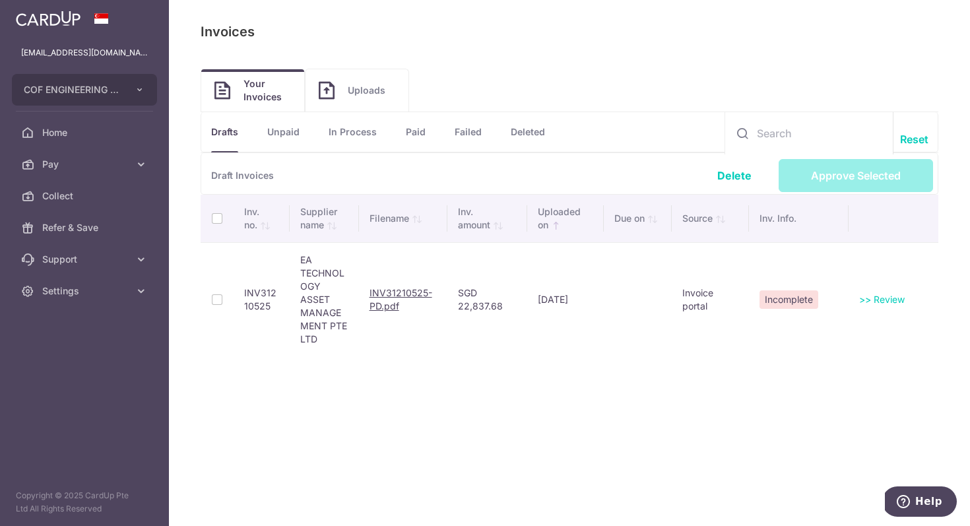
click at [218, 297] on td at bounding box center [217, 299] width 33 height 114
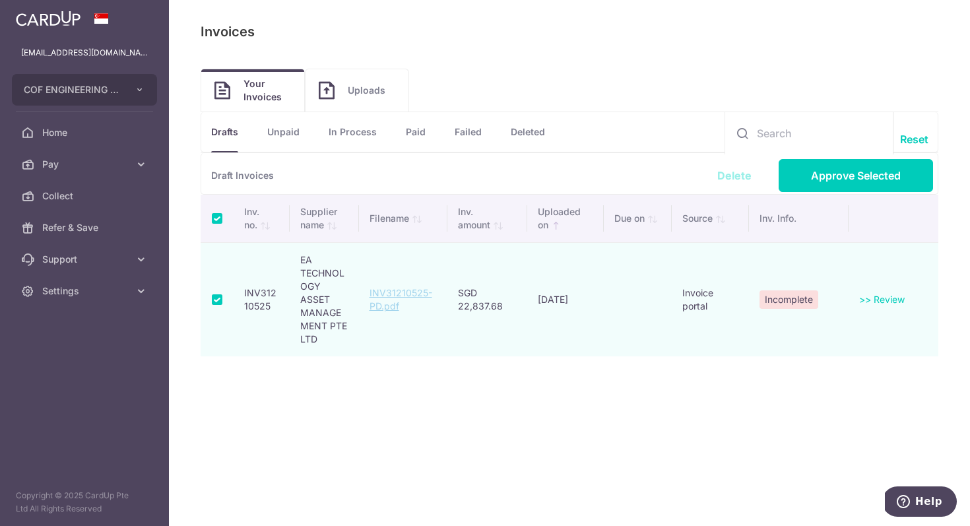
click at [738, 177] on link "Delete" at bounding box center [734, 175] width 34 height 13
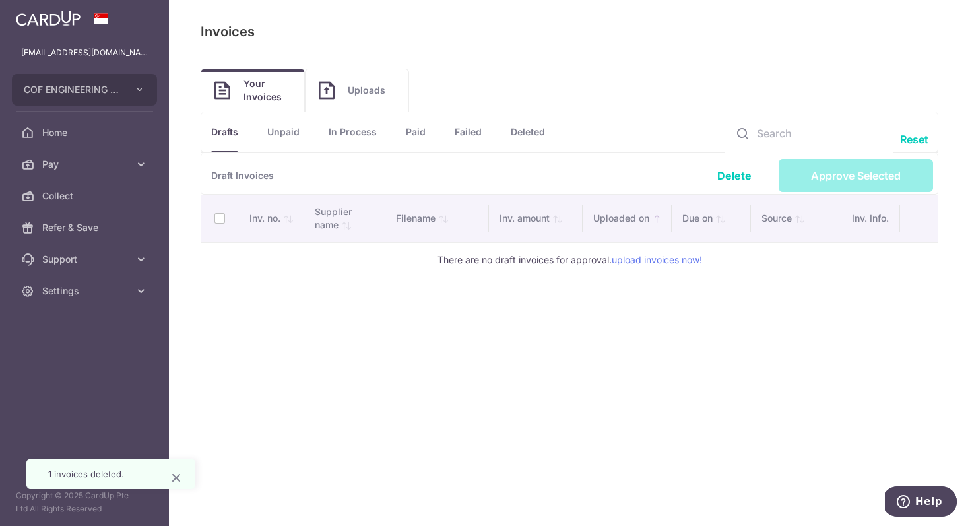
click at [288, 135] on link "Unpaid" at bounding box center [283, 132] width 32 height 40
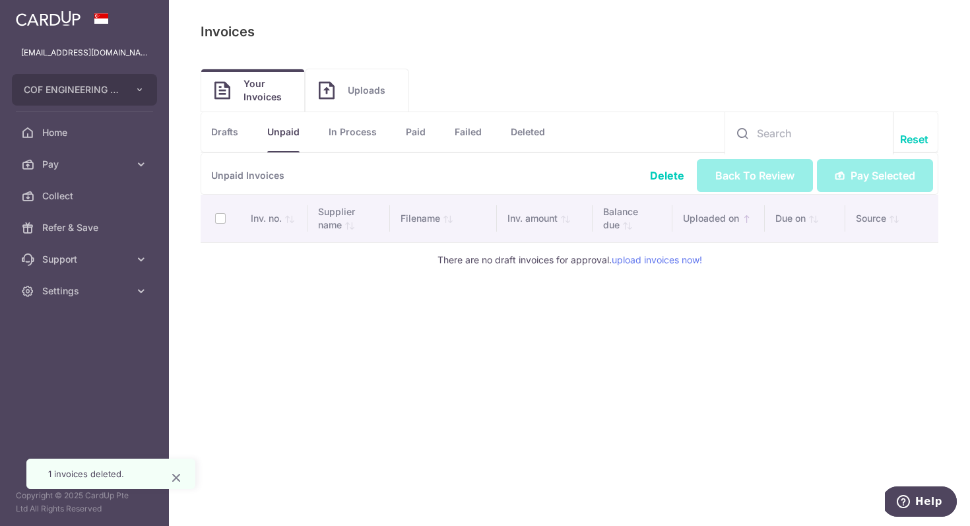
click at [338, 141] on link "In Process" at bounding box center [353, 132] width 48 height 40
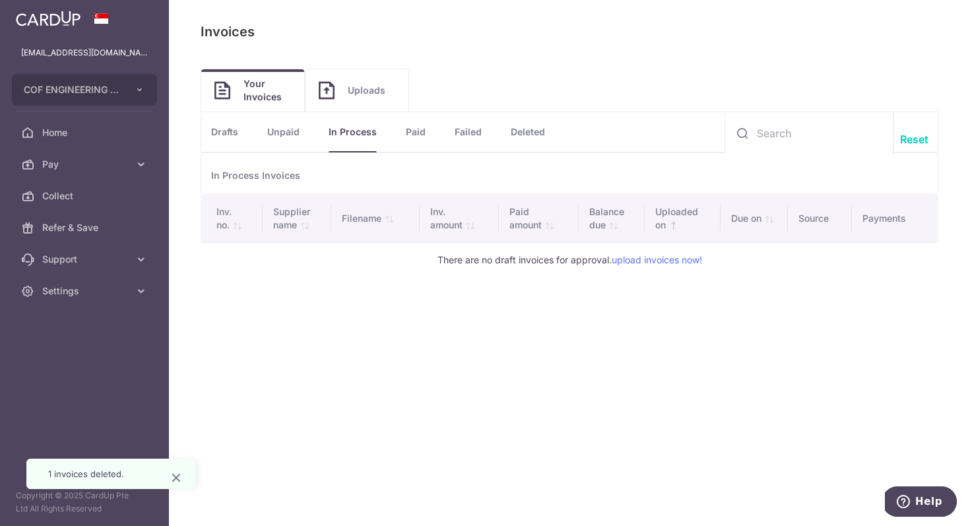
click at [424, 136] on link "Paid" at bounding box center [416, 132] width 20 height 40
click at [121, 170] on span "Pay" at bounding box center [85, 164] width 87 height 13
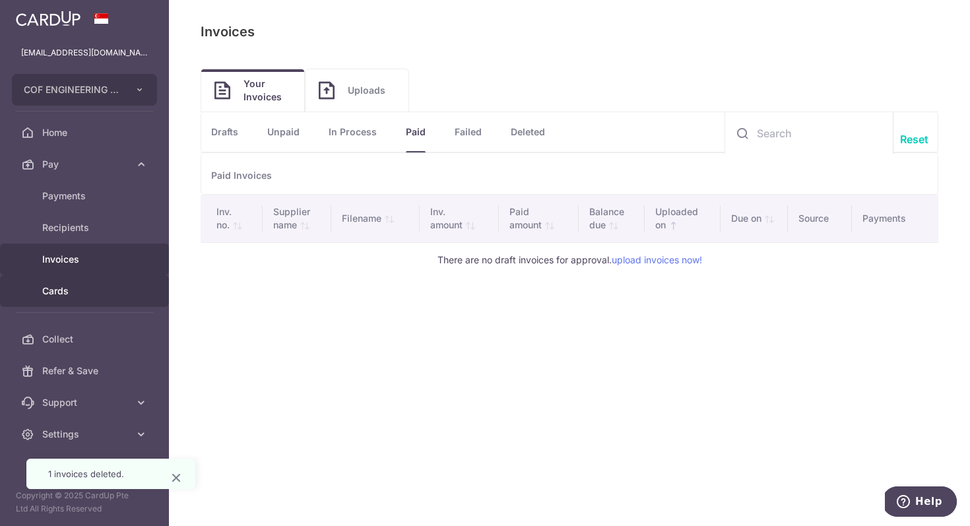
click at [94, 284] on link "Cards" at bounding box center [84, 291] width 169 height 32
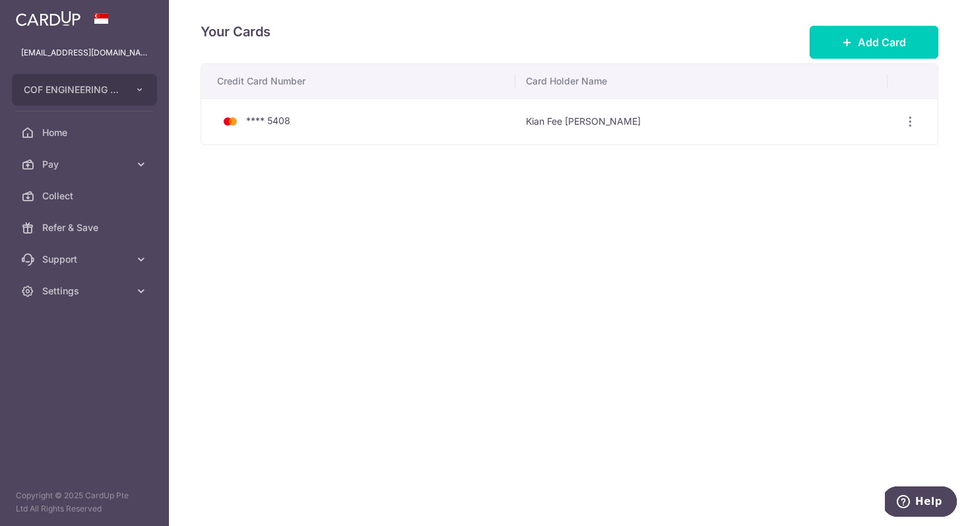
click at [449, 124] on div "**** 5408" at bounding box center [361, 121] width 288 height 16
click at [906, 122] on icon "button" at bounding box center [910, 122] width 14 height 14
click at [509, 269] on div "Your Cards Add Card Credit Card Number Card Holder Name **** 5408 Kian Fee Fong…" at bounding box center [569, 263] width 801 height 526
click at [104, 168] on span "Pay" at bounding box center [85, 164] width 87 height 13
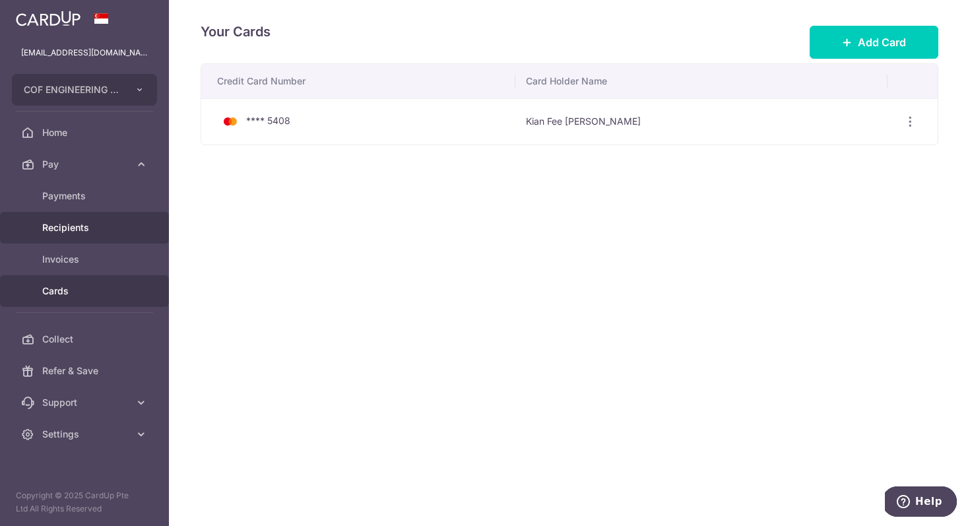
click at [104, 225] on span "Recipients" at bounding box center [85, 227] width 87 height 13
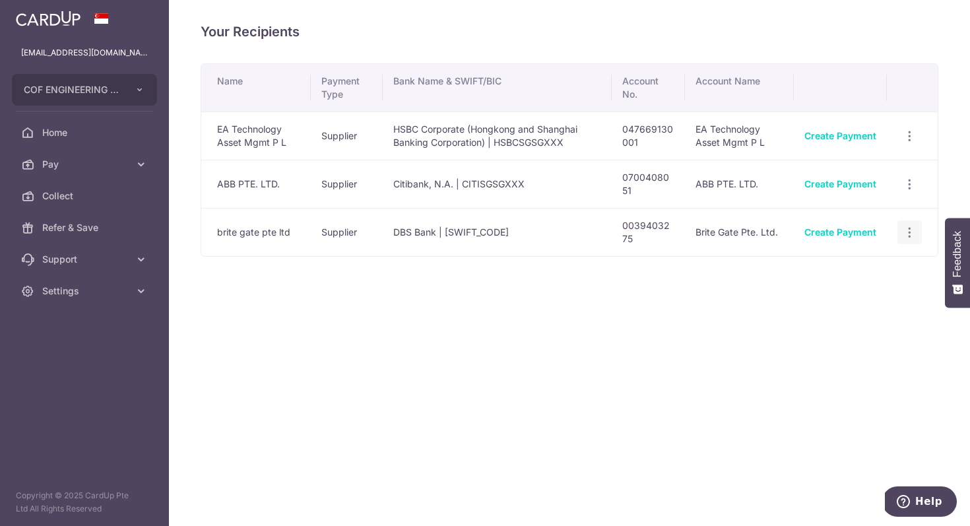
click at [911, 143] on icon "button" at bounding box center [909, 136] width 14 height 14
click at [633, 361] on div "Your Recipients Name Payment Type Bank Name & SWIFT/BIC Account No. Account Nam…" at bounding box center [569, 263] width 801 height 526
click at [330, 225] on td "Supplier" at bounding box center [347, 232] width 72 height 48
click at [265, 231] on td "brite gate pte ltd" at bounding box center [256, 232] width 110 height 48
click at [844, 235] on link "Create Payment" at bounding box center [840, 231] width 72 height 11
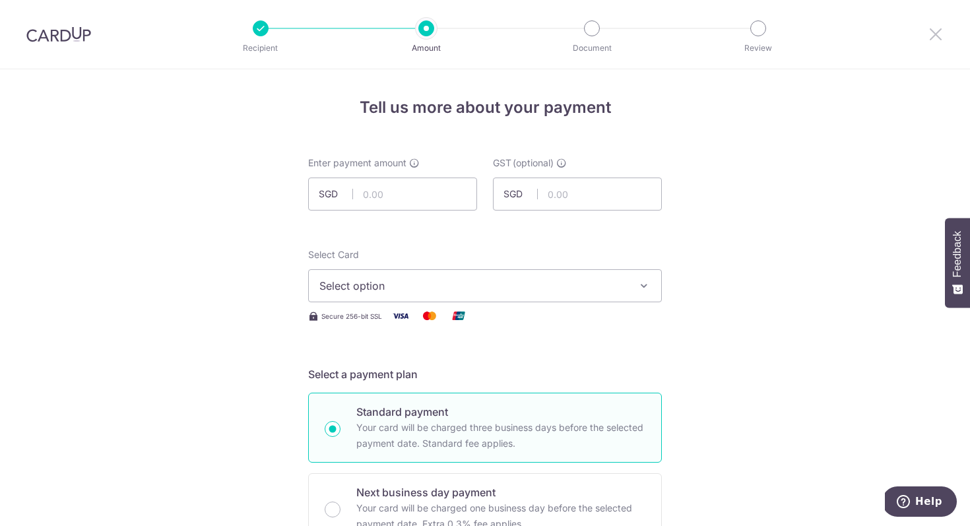
click at [942, 37] on icon at bounding box center [936, 34] width 16 height 16
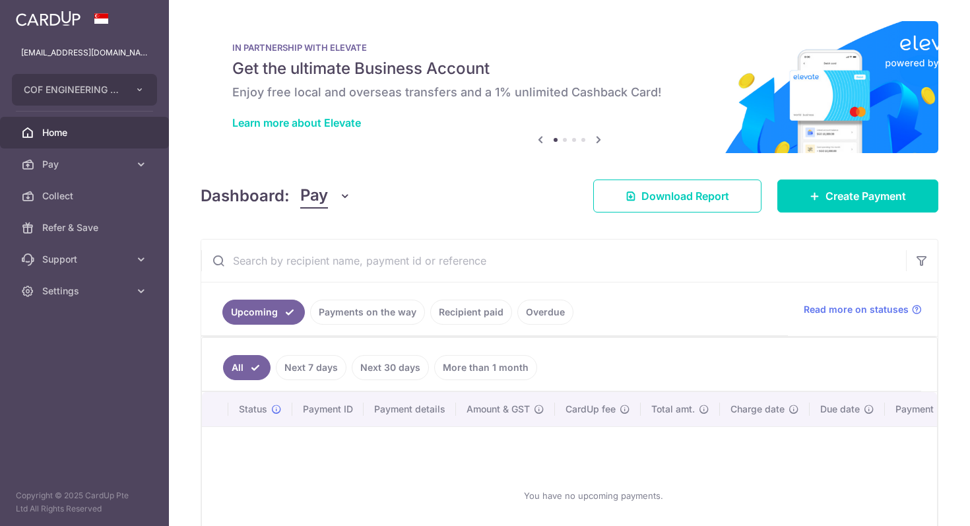
click at [367, 322] on link "Payments on the way" at bounding box center [367, 312] width 115 height 25
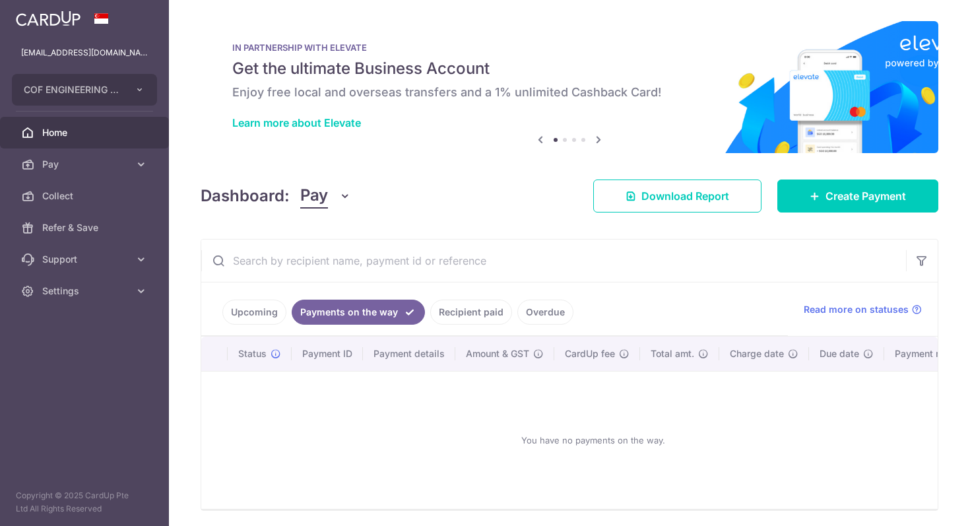
scroll to position [47, 0]
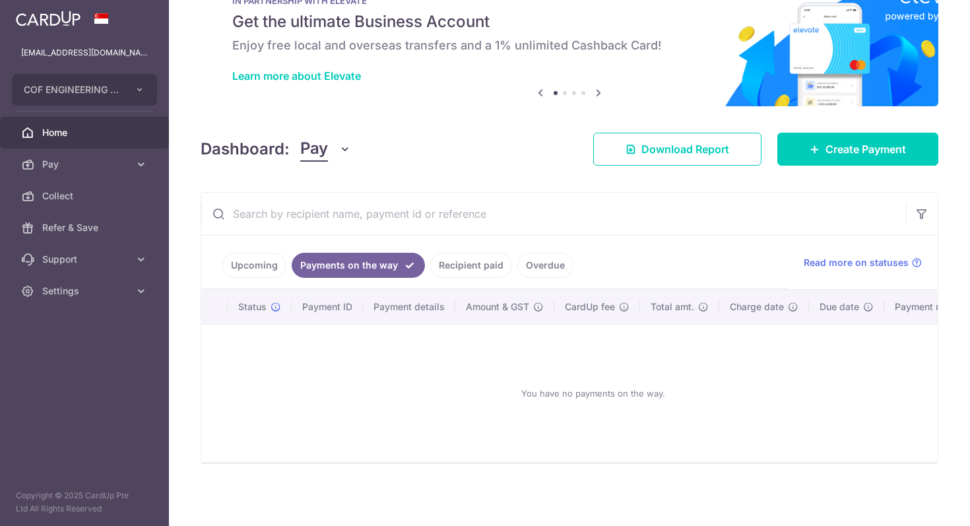
click at [470, 267] on link "Recipient paid" at bounding box center [471, 265] width 82 height 25
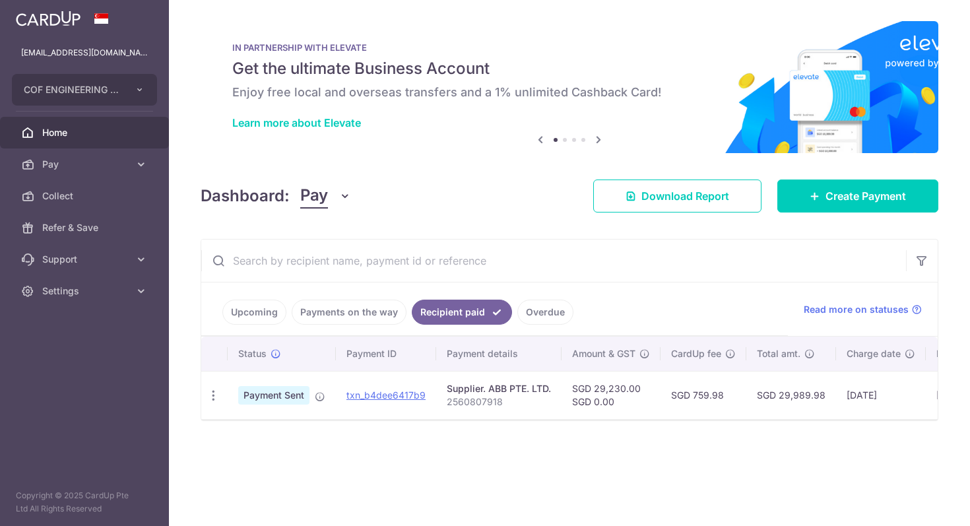
scroll to position [0, 0]
click at [547, 317] on link "Overdue" at bounding box center [545, 312] width 56 height 25
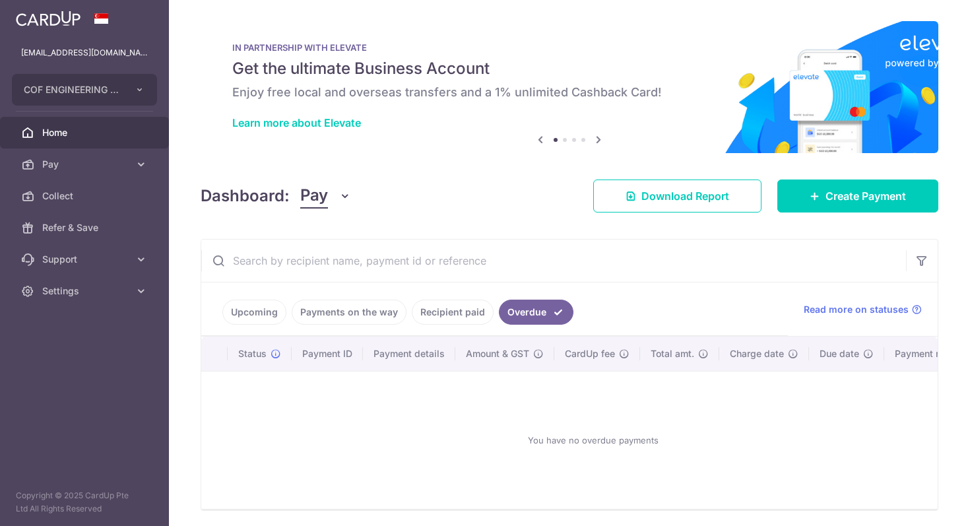
click at [362, 314] on link "Payments on the way" at bounding box center [349, 312] width 115 height 25
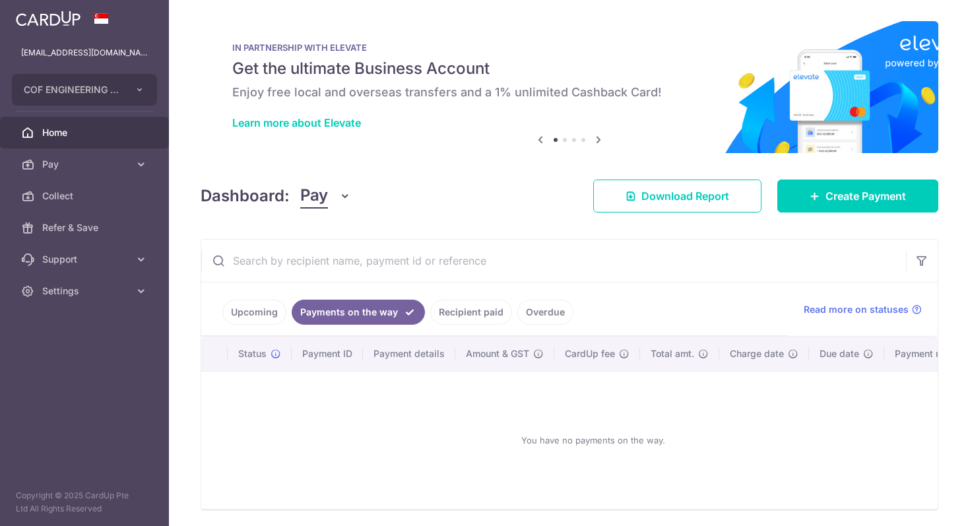
scroll to position [47, 0]
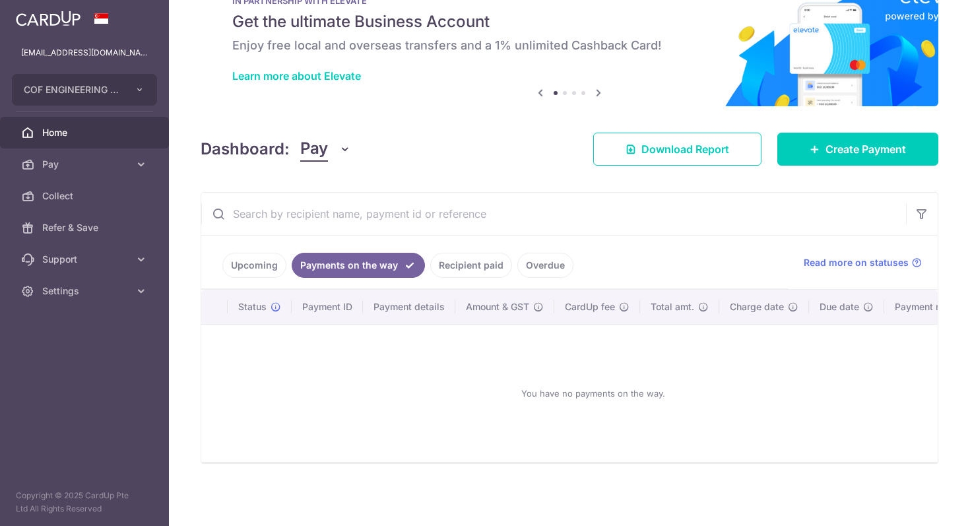
click at [171, 251] on div "× Pause Schedule Pause all future payments in this series Pause just this one p…" at bounding box center [569, 263] width 801 height 526
click at [152, 253] on link "Support" at bounding box center [84, 259] width 169 height 32
click at [98, 326] on span "Contact Us" at bounding box center [85, 322] width 87 height 13
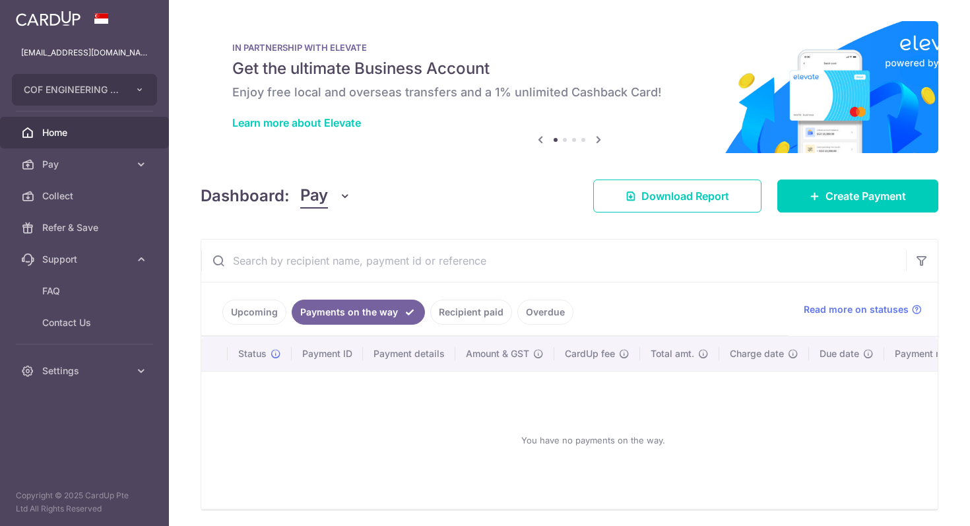
click at [257, 323] on link "Upcoming" at bounding box center [254, 312] width 64 height 25
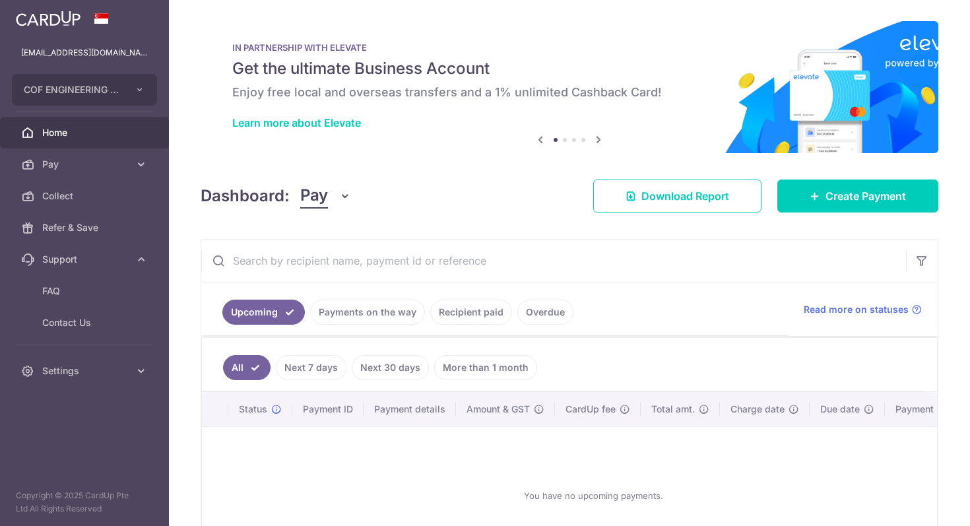
scroll to position [103, 0]
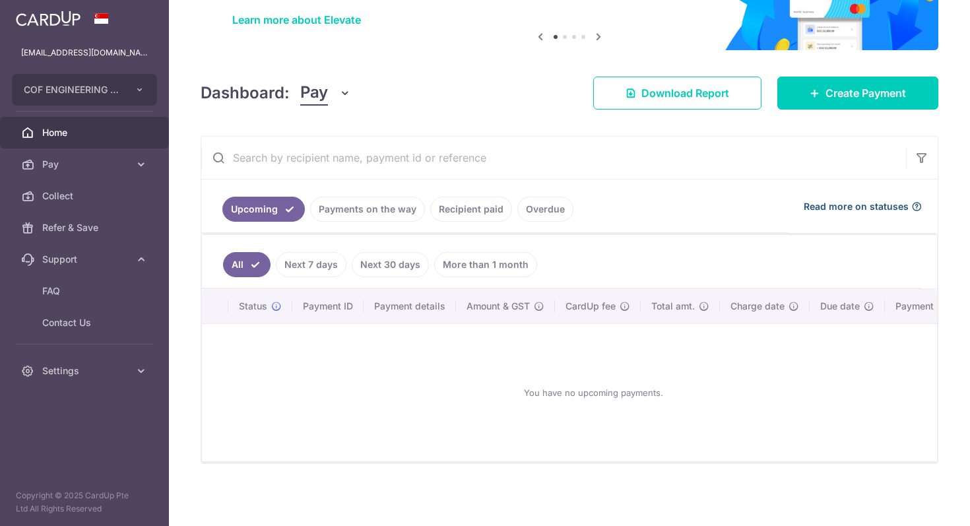
click at [829, 209] on span "Read more on statuses" at bounding box center [856, 206] width 105 height 13
click at [375, 202] on link "Payments on the way" at bounding box center [367, 209] width 115 height 25
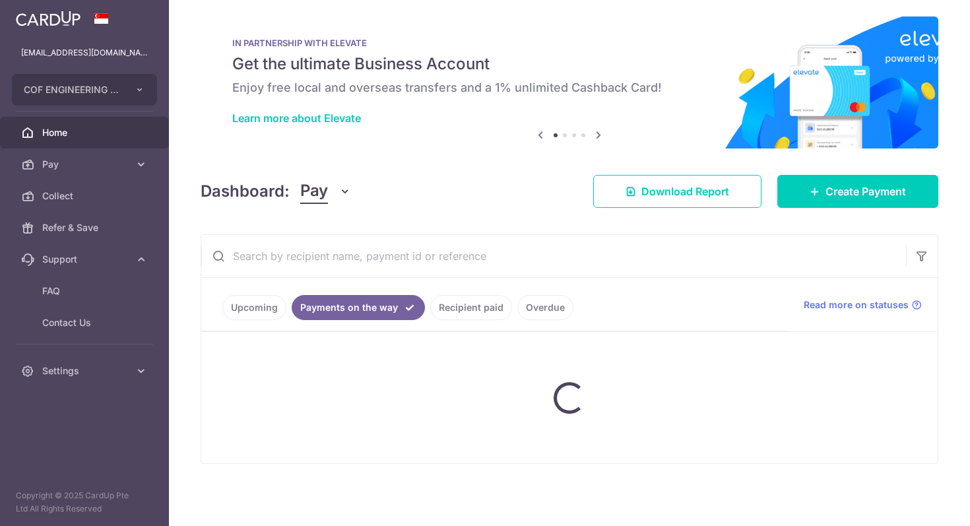
scroll to position [47, 0]
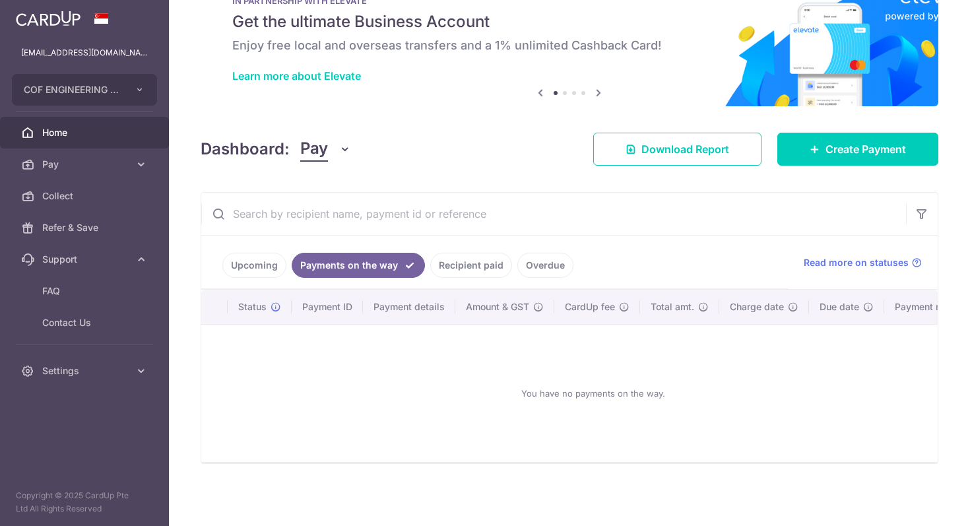
click at [472, 263] on link "Recipient paid" at bounding box center [471, 265] width 82 height 25
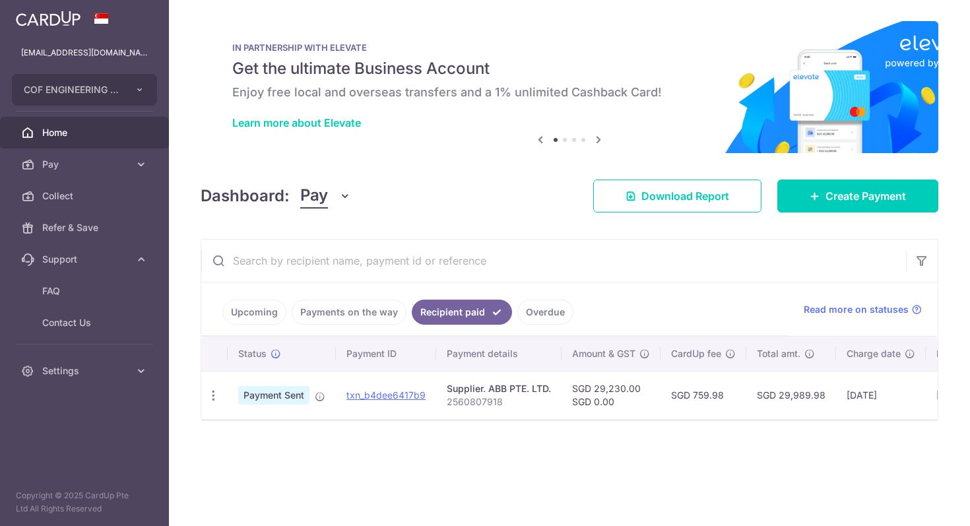
scroll to position [0, 0]
click at [378, 404] on td "txn_b4dee6417b9 Download Payment Receipt" at bounding box center [386, 395] width 100 height 48
click at [378, 397] on link "txn_b4dee6417b9" at bounding box center [385, 394] width 79 height 11
click at [522, 308] on link "Overdue" at bounding box center [545, 312] width 56 height 25
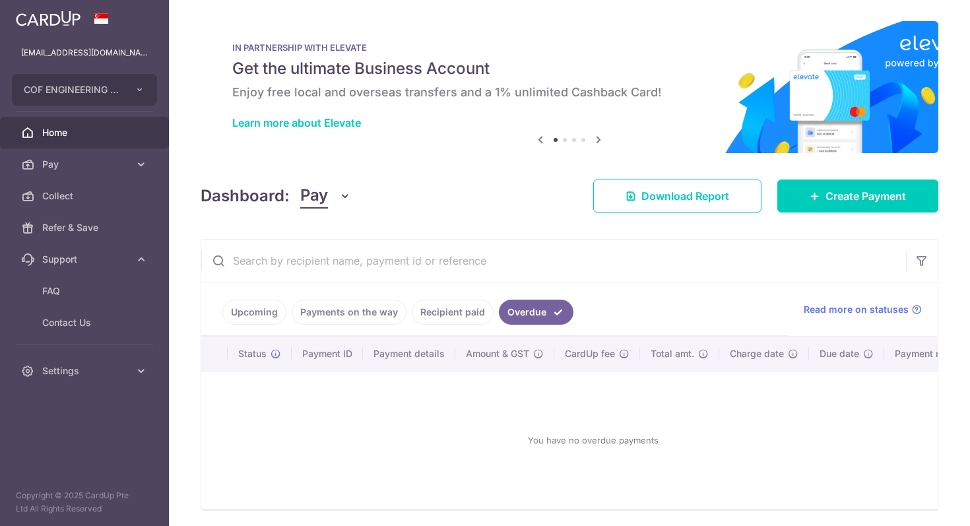
click at [401, 315] on link "Payments on the way" at bounding box center [349, 312] width 115 height 25
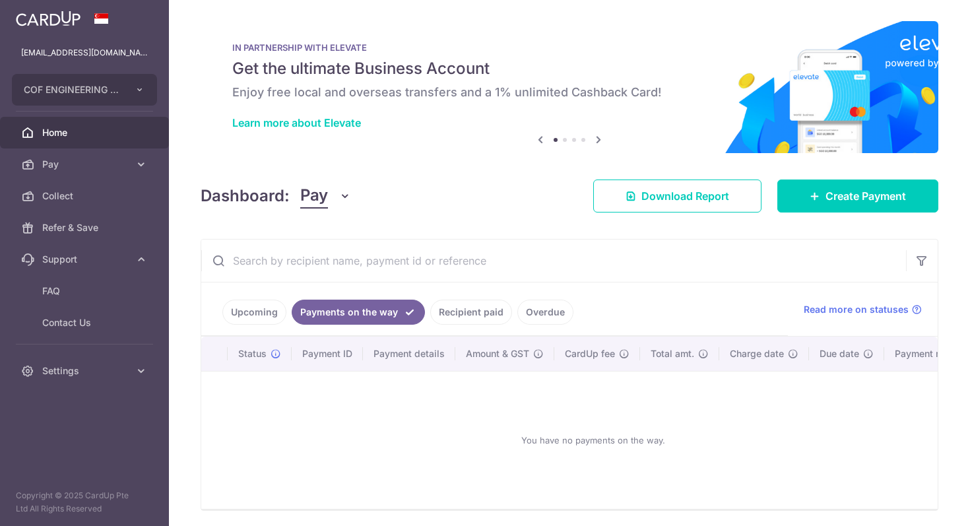
click at [486, 311] on link "Recipient paid" at bounding box center [471, 312] width 82 height 25
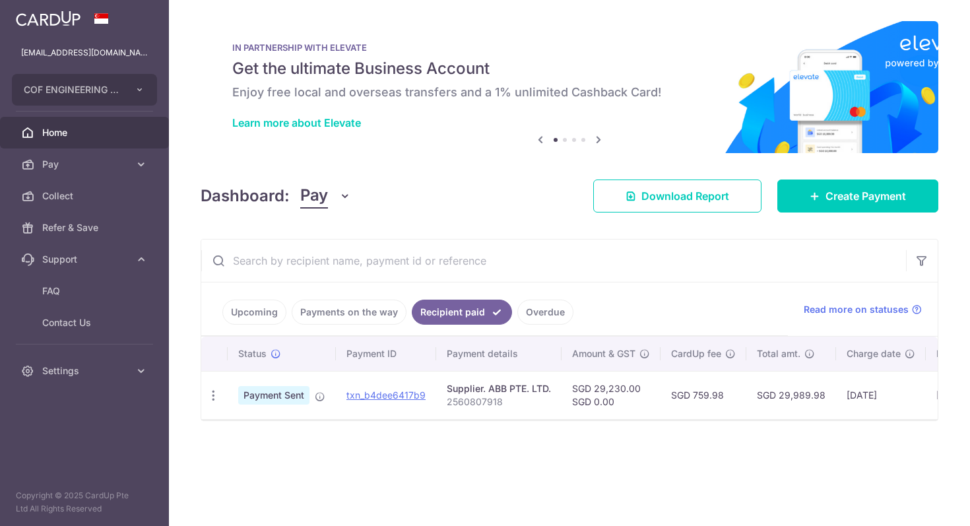
click at [350, 317] on link "Payments on the way" at bounding box center [349, 312] width 115 height 25
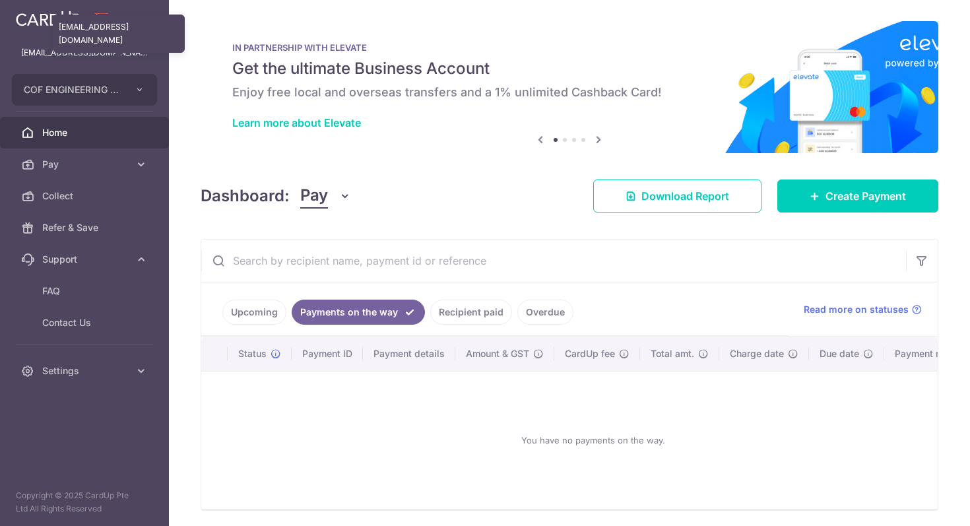
click at [79, 47] on p "[EMAIL_ADDRESS][DOMAIN_NAME]" at bounding box center [84, 52] width 127 height 13
click at [51, 58] on p "[EMAIL_ADDRESS][DOMAIN_NAME]" at bounding box center [84, 52] width 127 height 13
click at [117, 98] on button "COF ENGINEERING PTE. LTD." at bounding box center [84, 90] width 145 height 32
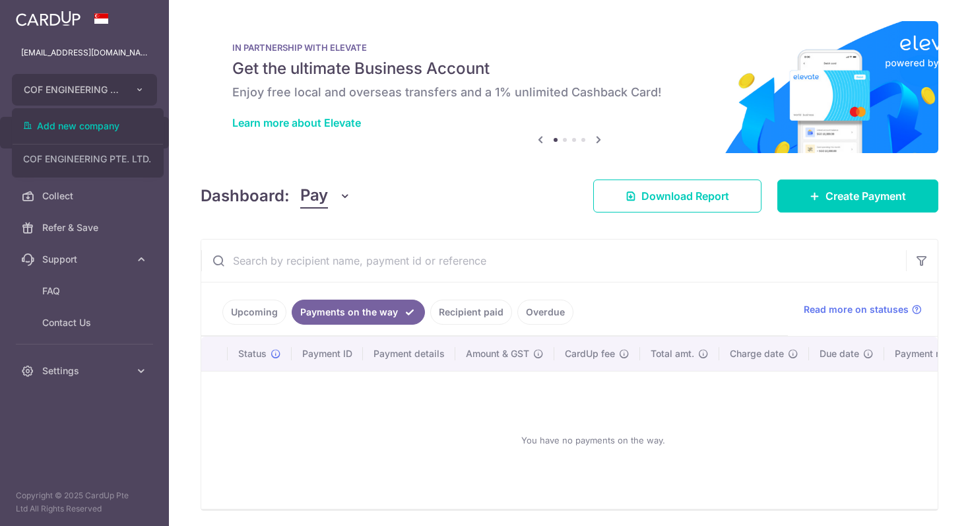
click at [102, 439] on aside "kian.f@cof.sg COF ENGINEERING PTE. LTD. Add new company COF ENGINEERING PTE. LT…" at bounding box center [84, 263] width 169 height 526
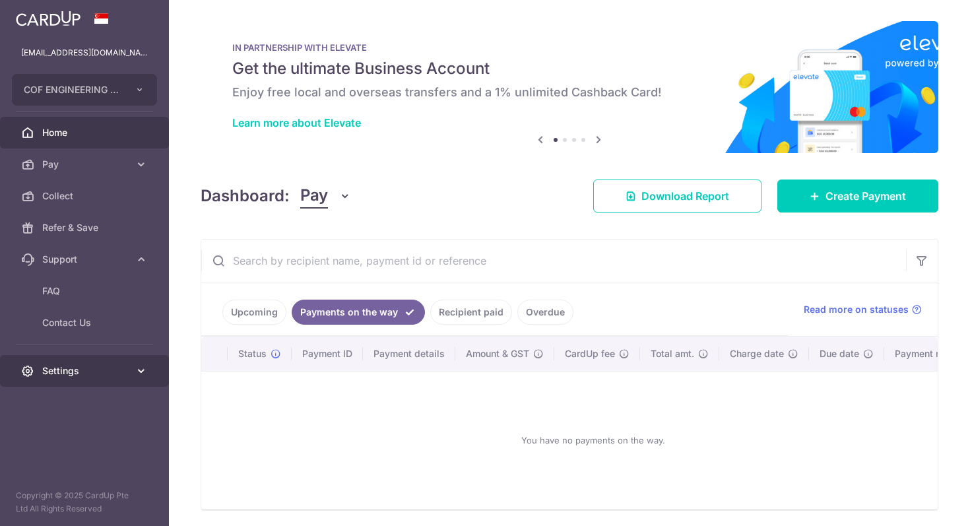
click at [129, 370] on link "Settings" at bounding box center [84, 371] width 169 height 32
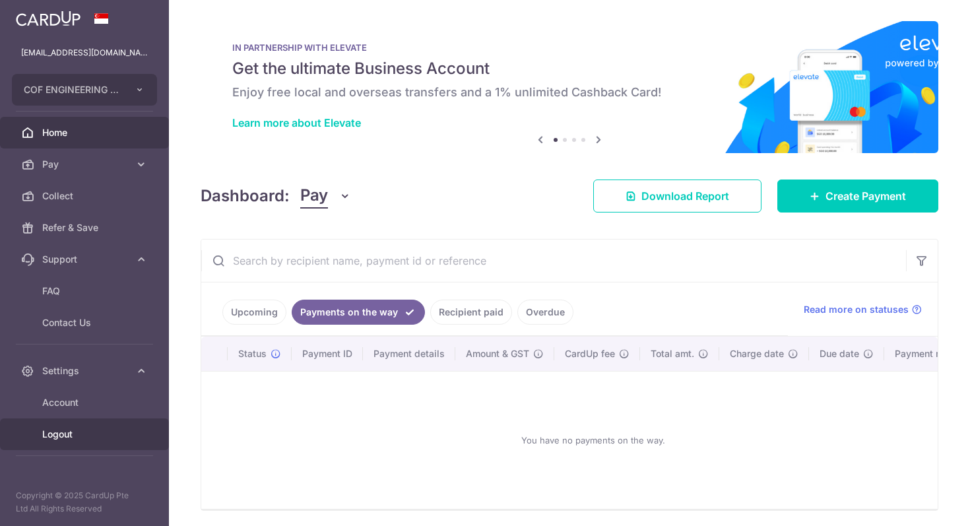
click at [95, 434] on span "Logout" at bounding box center [85, 433] width 87 height 13
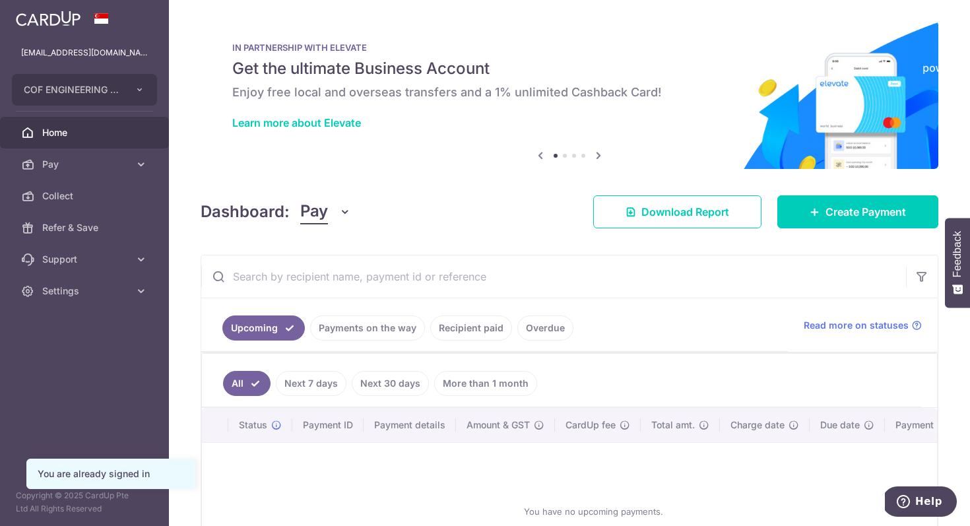
scroll to position [119, 0]
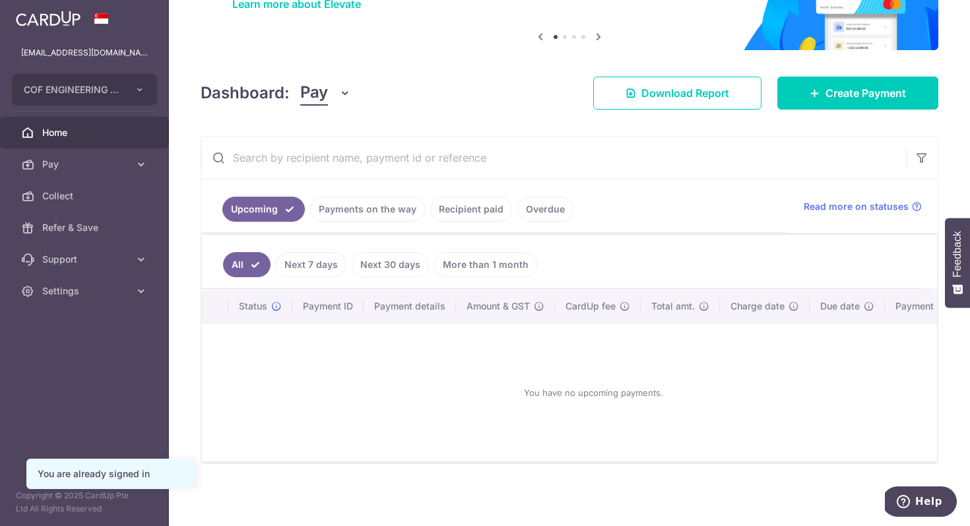
click at [322, 270] on link "Next 7 days" at bounding box center [311, 264] width 71 height 25
click at [391, 267] on link "Next 30 days" at bounding box center [390, 264] width 77 height 25
click at [456, 265] on link "More than 1 month" at bounding box center [485, 264] width 103 height 25
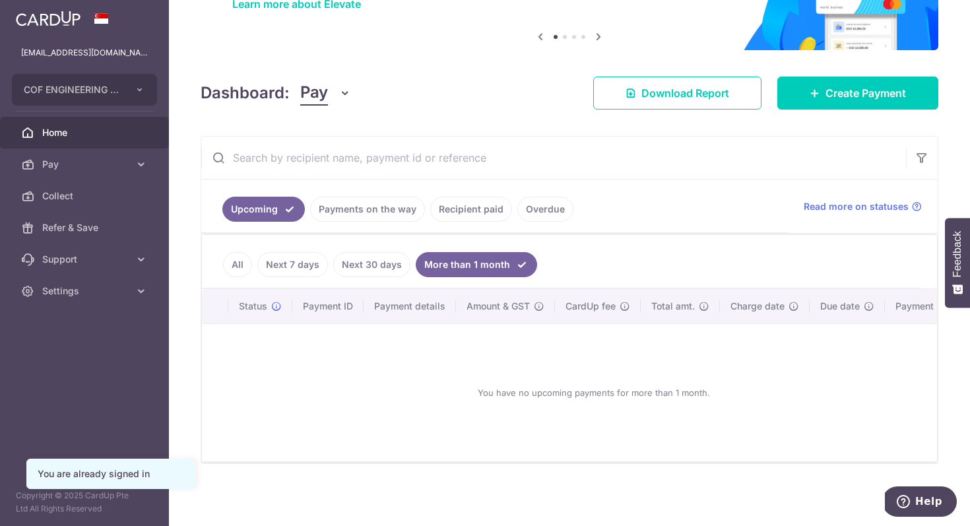
click at [226, 269] on link "All" at bounding box center [237, 264] width 29 height 25
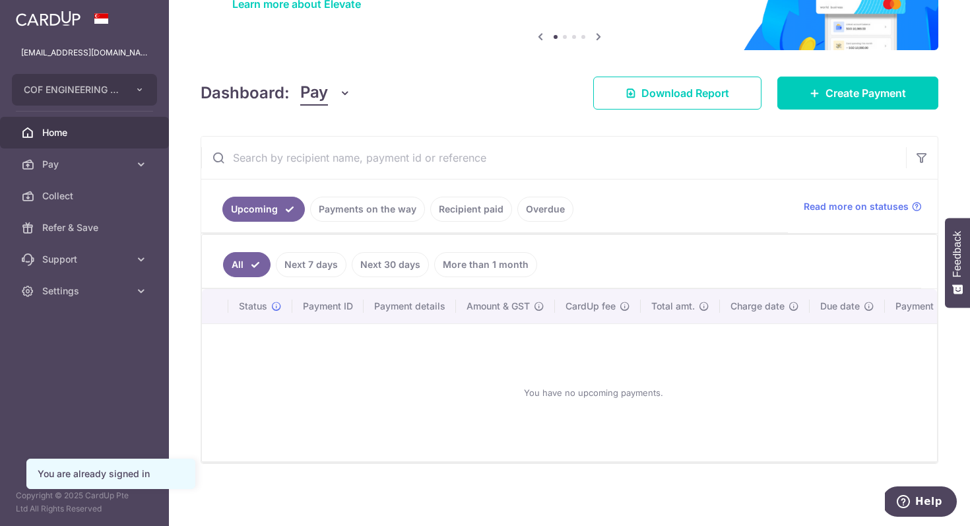
click at [359, 216] on link "Payments on the way" at bounding box center [367, 209] width 115 height 25
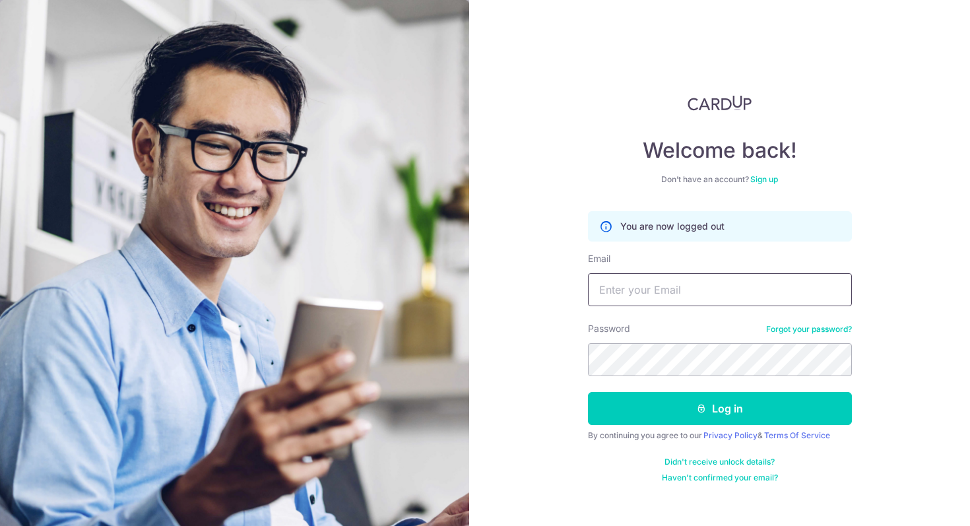
click at [639, 291] on input "Email" at bounding box center [720, 289] width 264 height 33
type input "[EMAIL_ADDRESS][DOMAIN_NAME]"
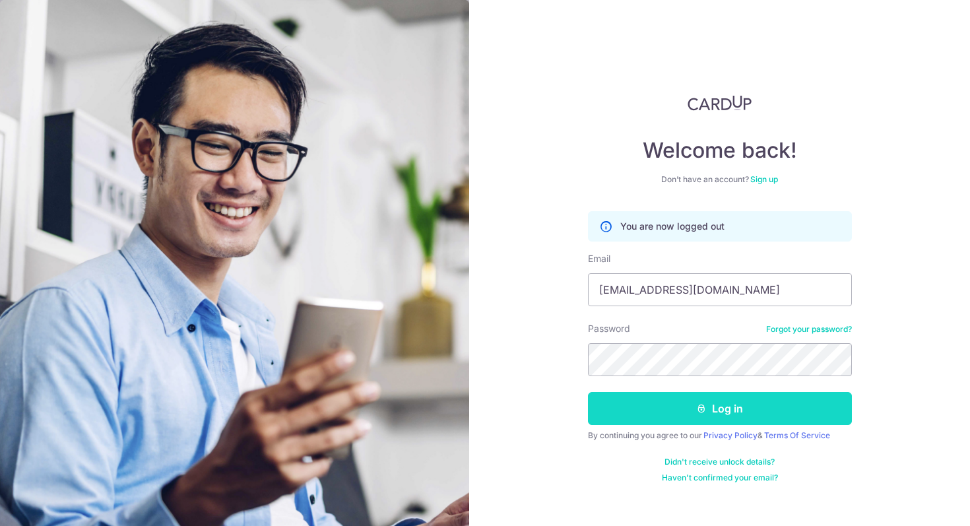
click at [711, 422] on button "Log in" at bounding box center [720, 408] width 264 height 33
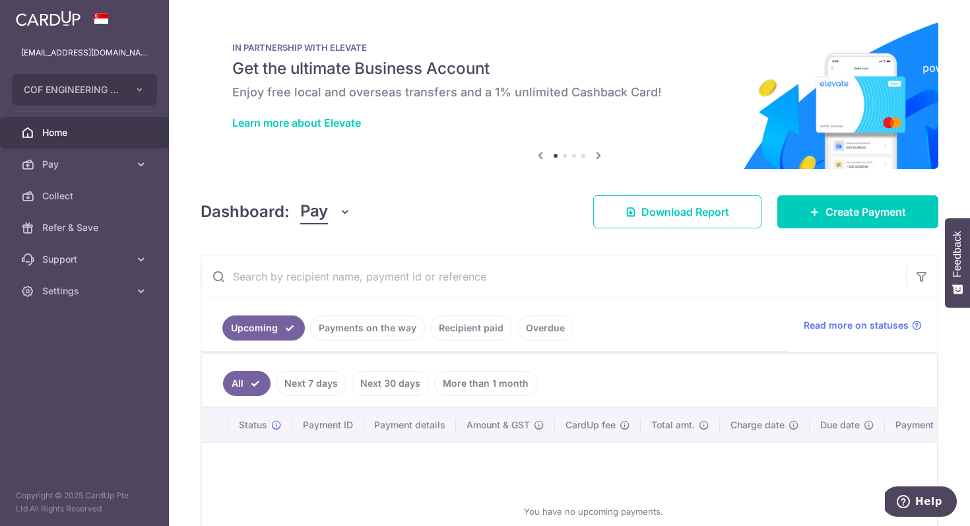
click at [381, 301] on ul "Upcoming Payments on the way Recipient paid Overdue" at bounding box center [494, 324] width 586 height 53
click at [381, 321] on link "Payments on the way" at bounding box center [367, 327] width 115 height 25
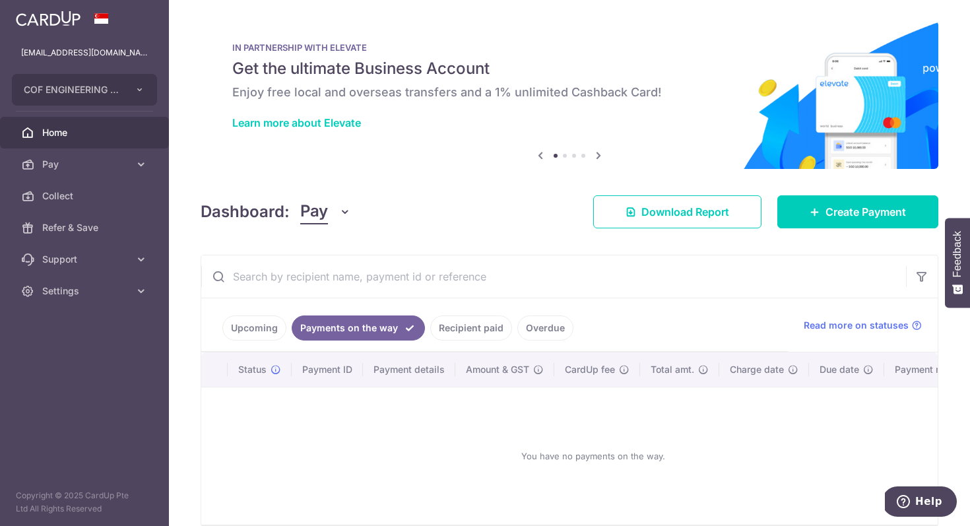
click at [477, 308] on ul "Upcoming Payments on the way Recipient paid Overdue" at bounding box center [494, 324] width 586 height 53
click at [477, 325] on link "Recipient paid" at bounding box center [471, 327] width 82 height 25
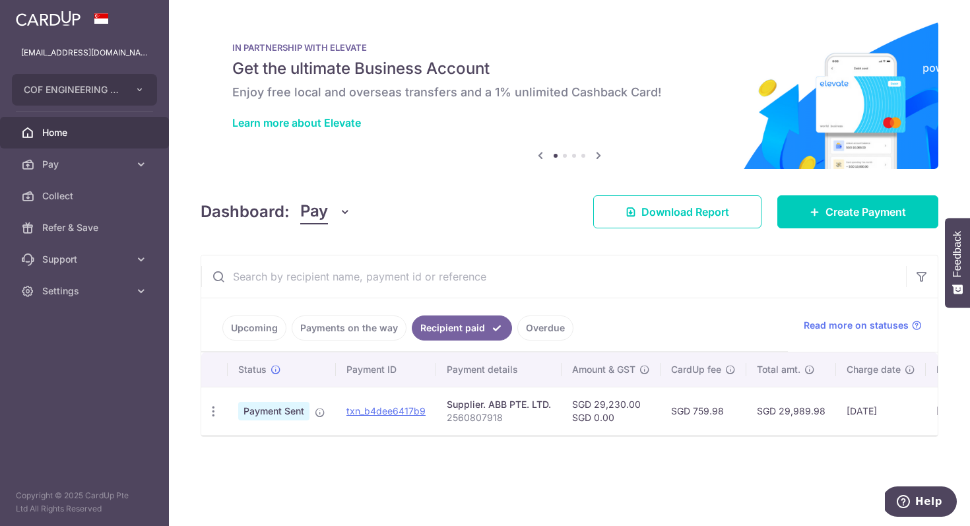
click at [544, 336] on link "Overdue" at bounding box center [545, 327] width 56 height 25
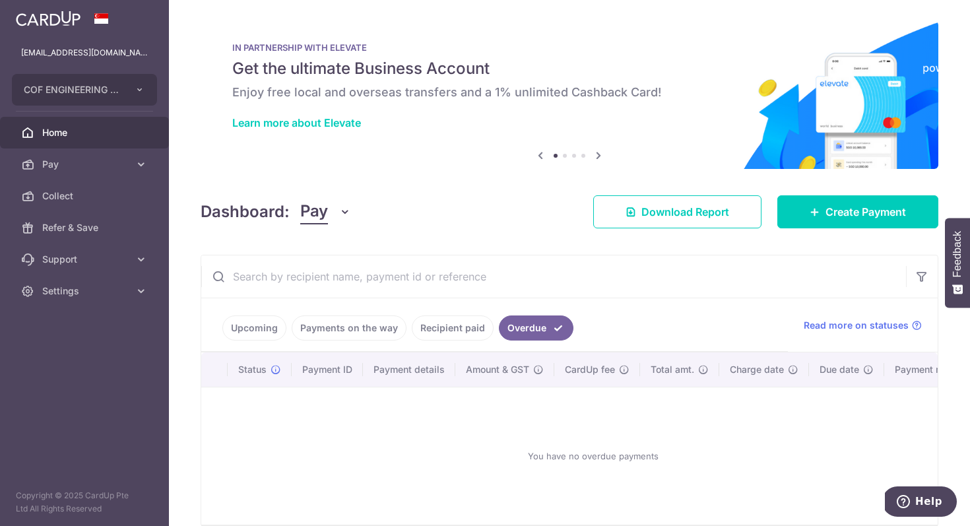
click at [362, 322] on link "Payments on the way" at bounding box center [349, 327] width 115 height 25
